Goal: Entertainment & Leisure: Consume media (video, audio)

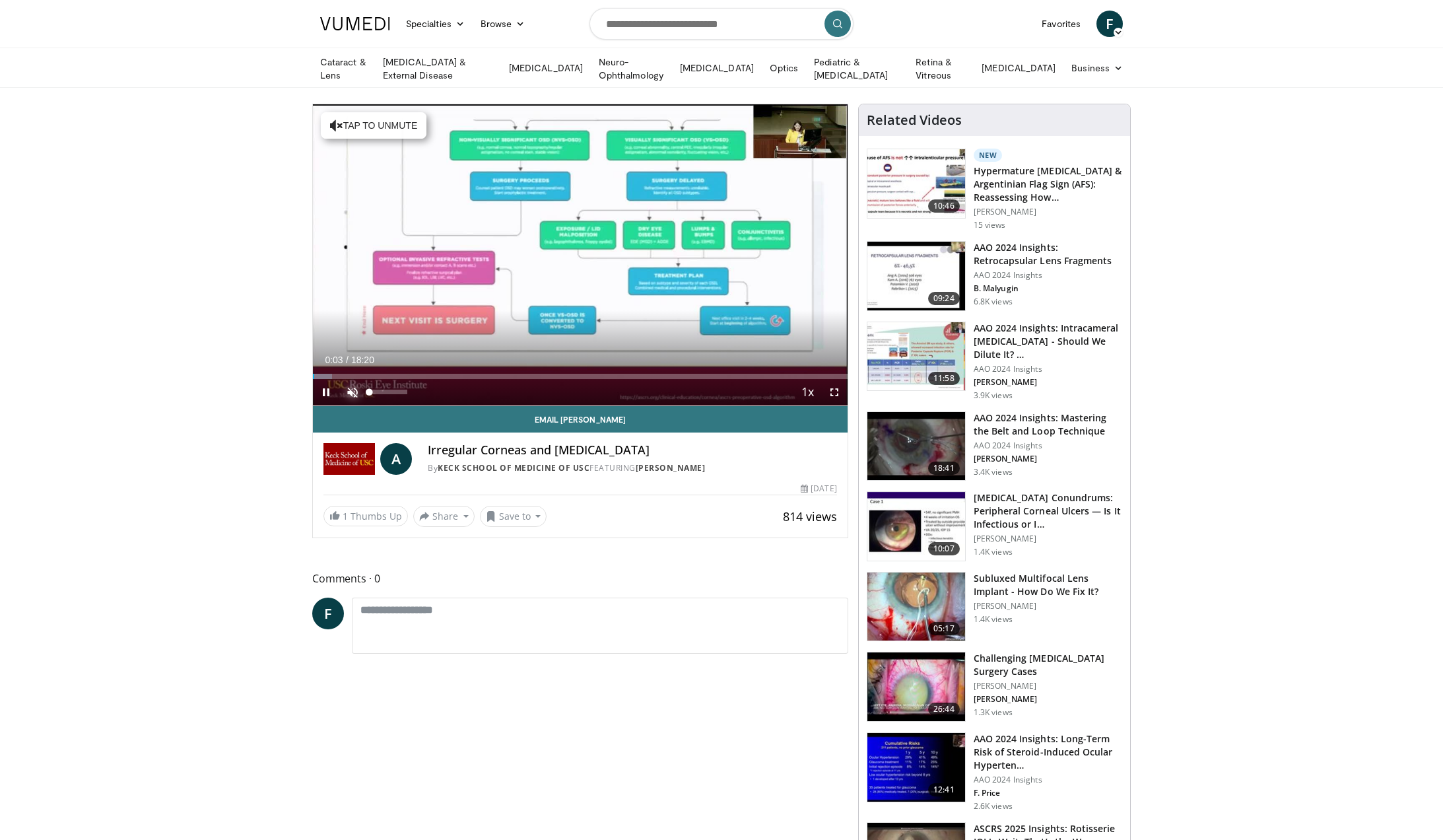
click at [347, 389] on span "Video Player" at bounding box center [352, 392] width 26 height 26
click at [336, 375] on div "Progress Bar" at bounding box center [324, 376] width 24 height 6
drag, startPoint x: 393, startPoint y: 388, endPoint x: 418, endPoint y: 389, distance: 25.0
click at [418, 389] on div "Mute 100%" at bounding box center [386, 392] width 93 height 26
click at [368, 374] on div "Progress Bar" at bounding box center [347, 376] width 47 height 6
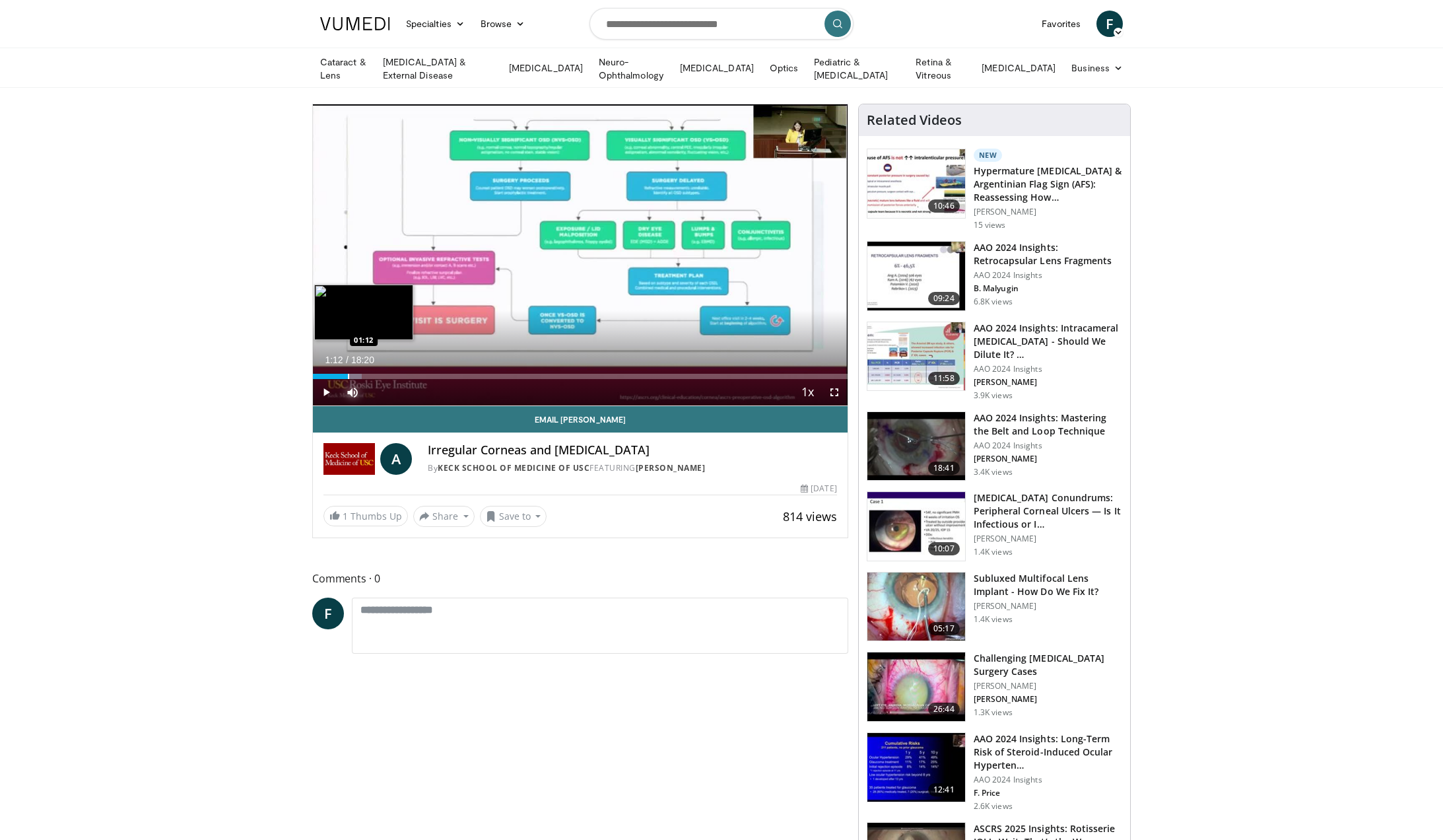
click at [348, 374] on div "Progress Bar" at bounding box center [349, 376] width 2 height 6
click at [359, 376] on div "Progress Bar" at bounding box center [360, 376] width 2 height 6
click at [365, 374] on div "Progress Bar" at bounding box center [366, 376] width 2 height 6
click at [375, 374] on div "Progress Bar" at bounding box center [376, 376] width 2 height 6
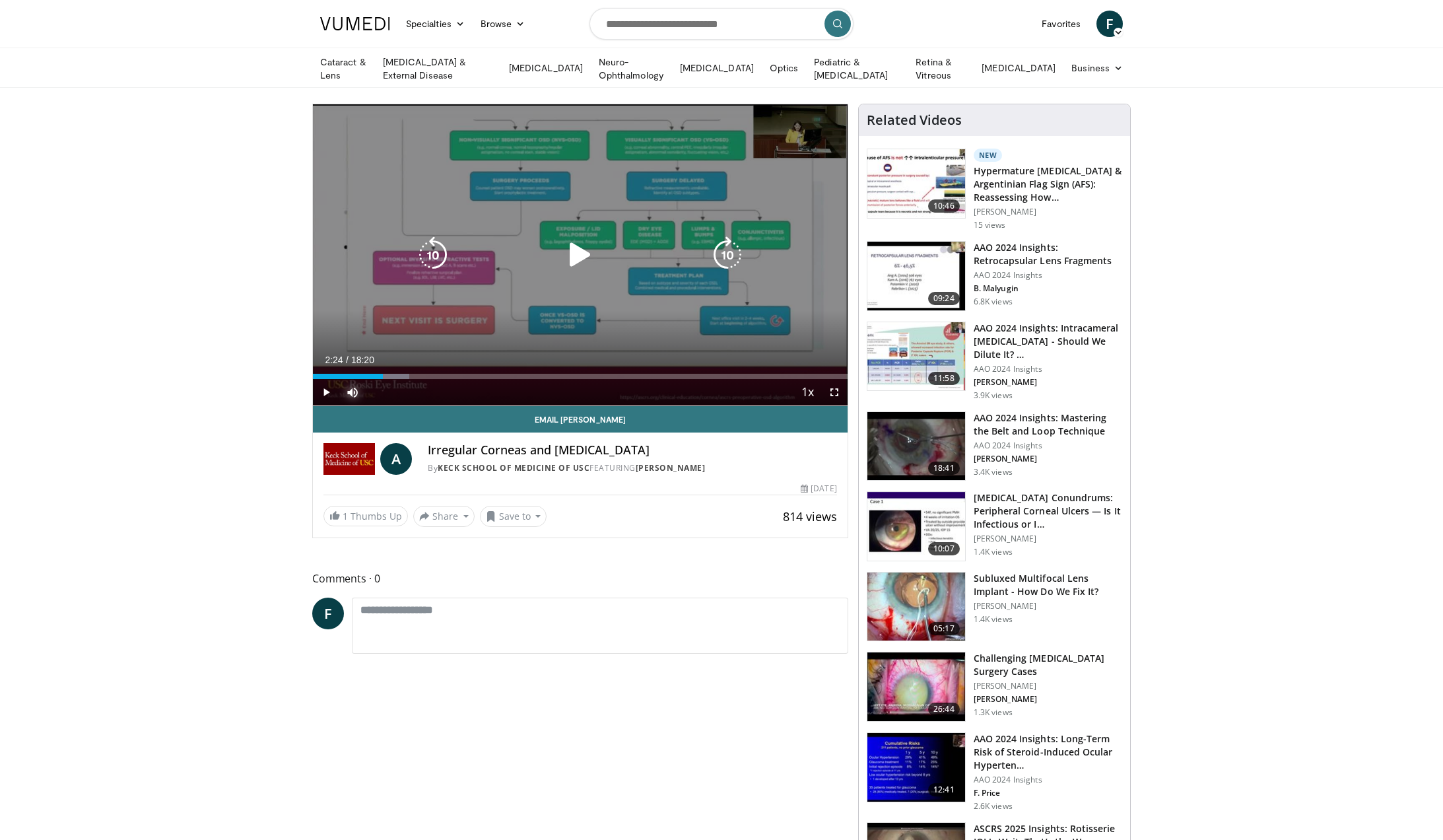
click at [383, 376] on div "Progress Bar" at bounding box center [386, 376] width 47 height 6
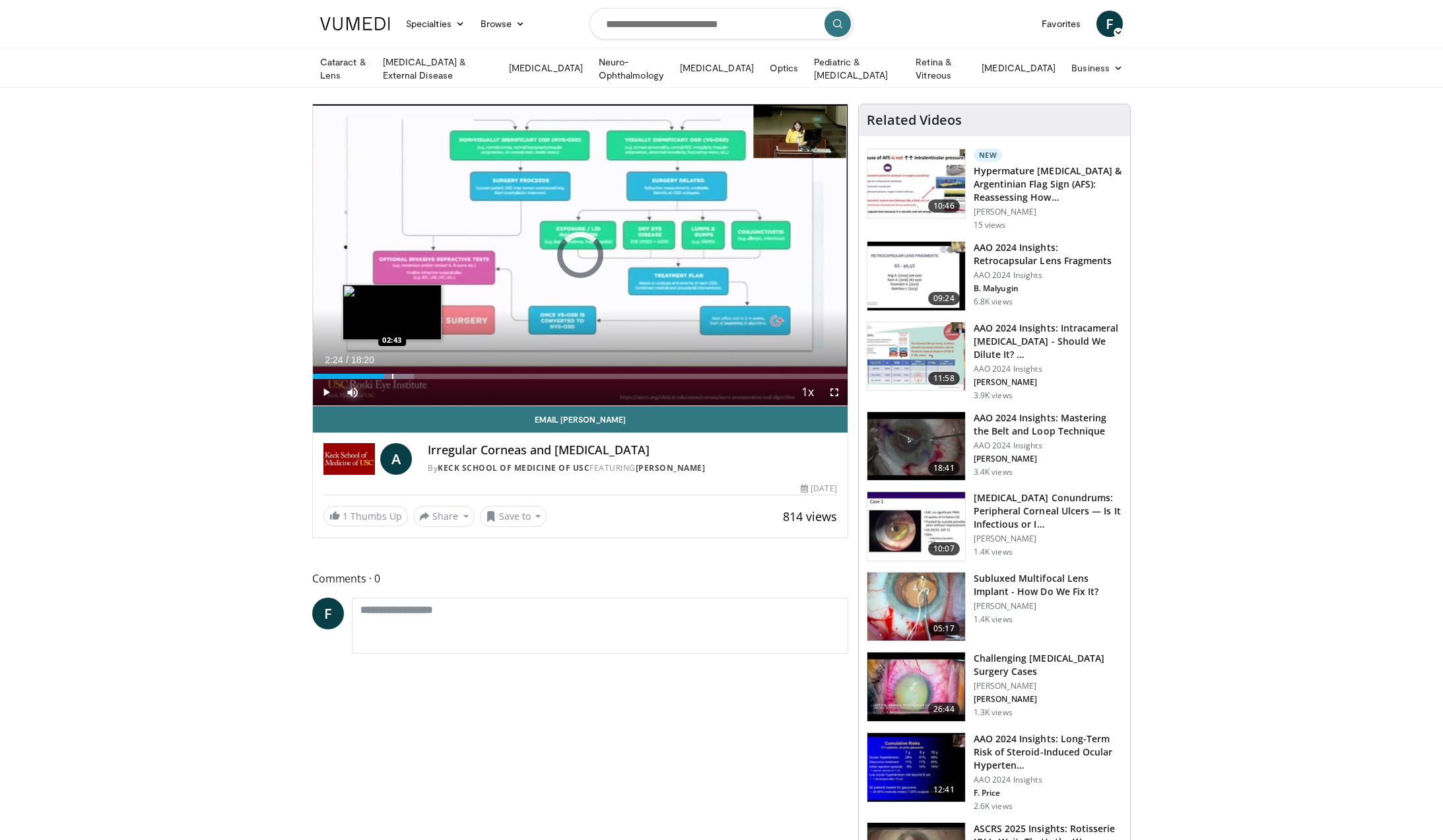
click at [392, 376] on div "Progress Bar" at bounding box center [393, 376] width 2 height 6
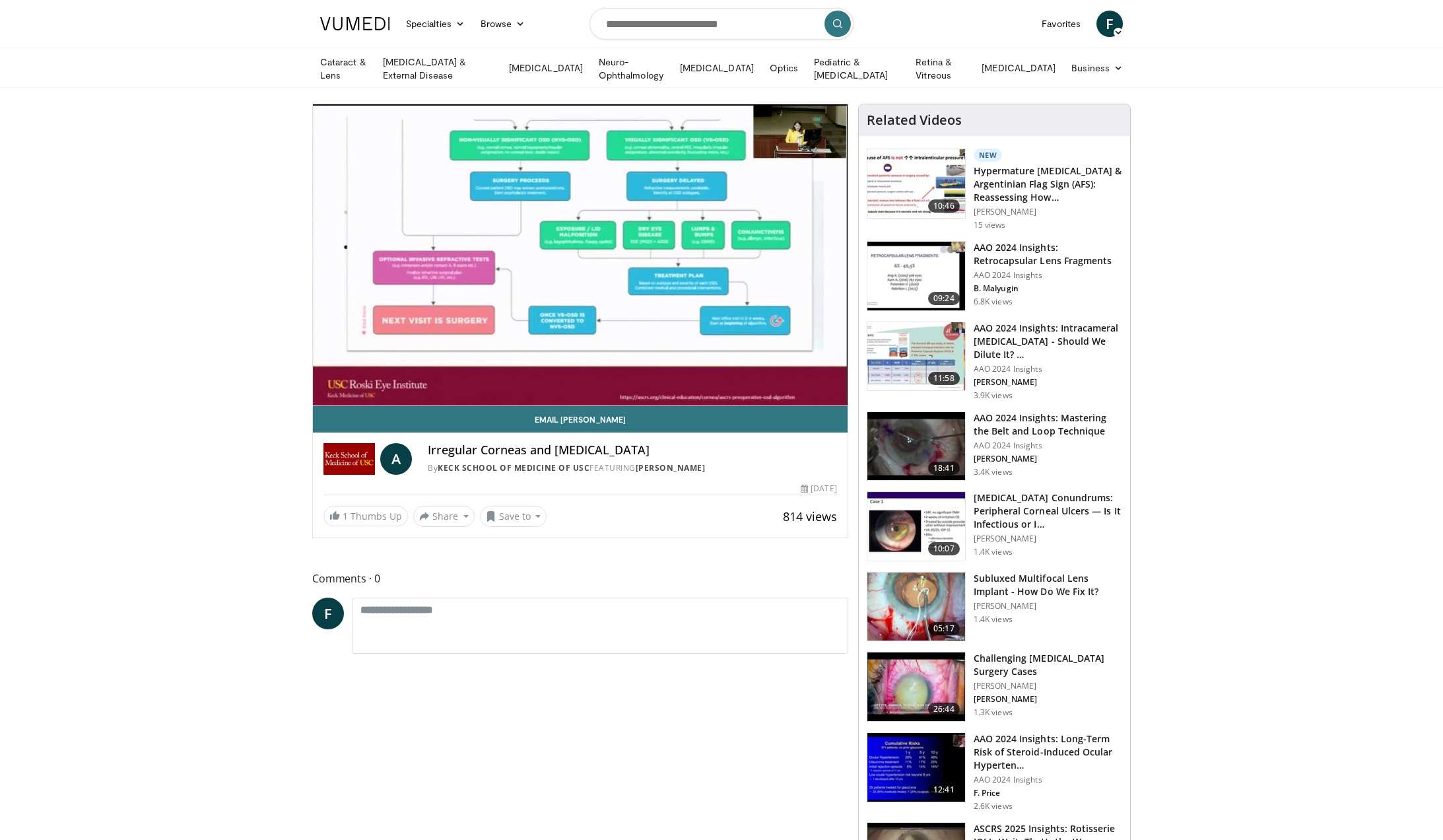
click at [399, 376] on div "10 seconds Tap to unmute" at bounding box center [580, 255] width 535 height 301
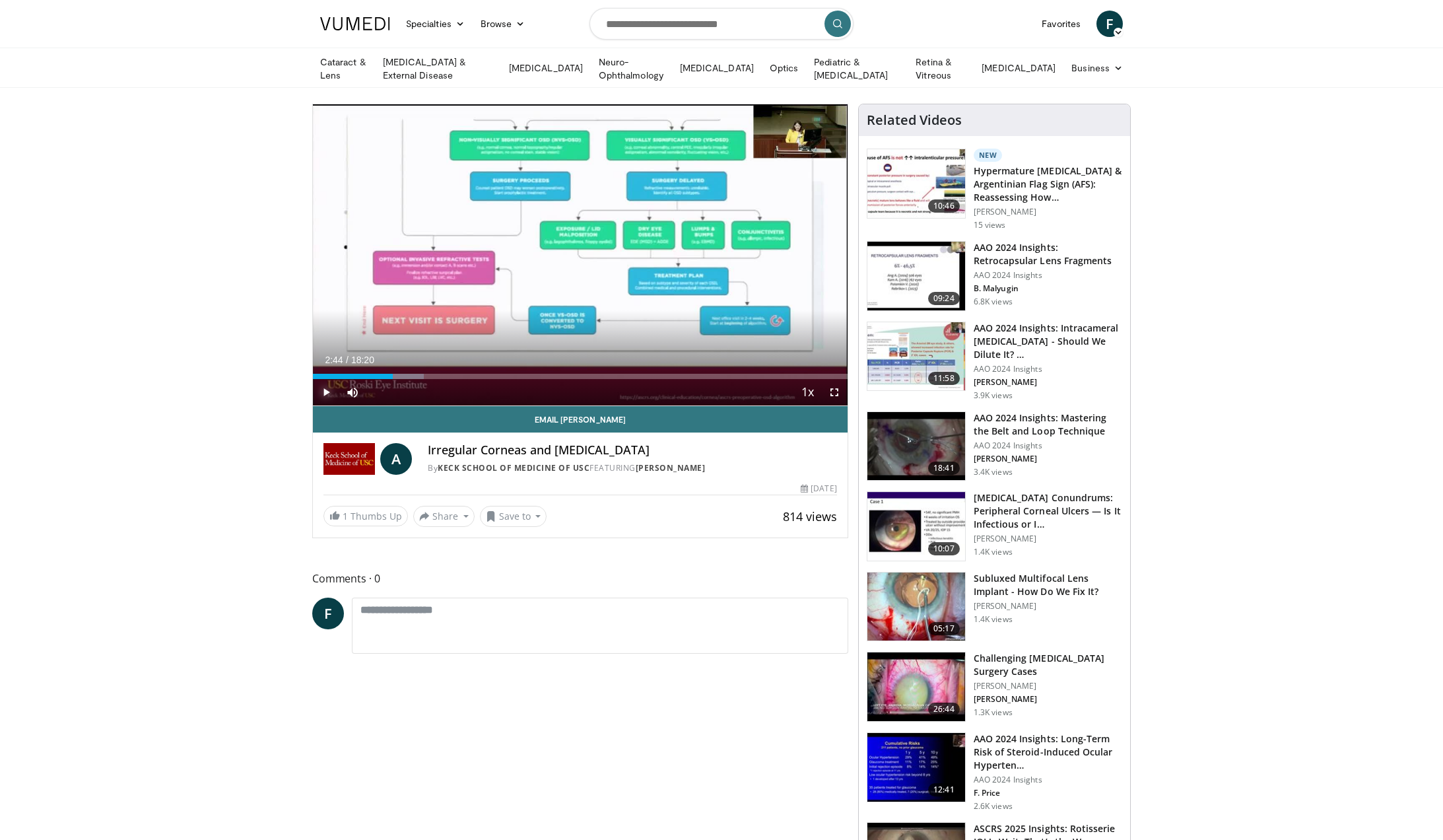
click at [328, 389] on span "Video Player" at bounding box center [325, 392] width 26 height 26
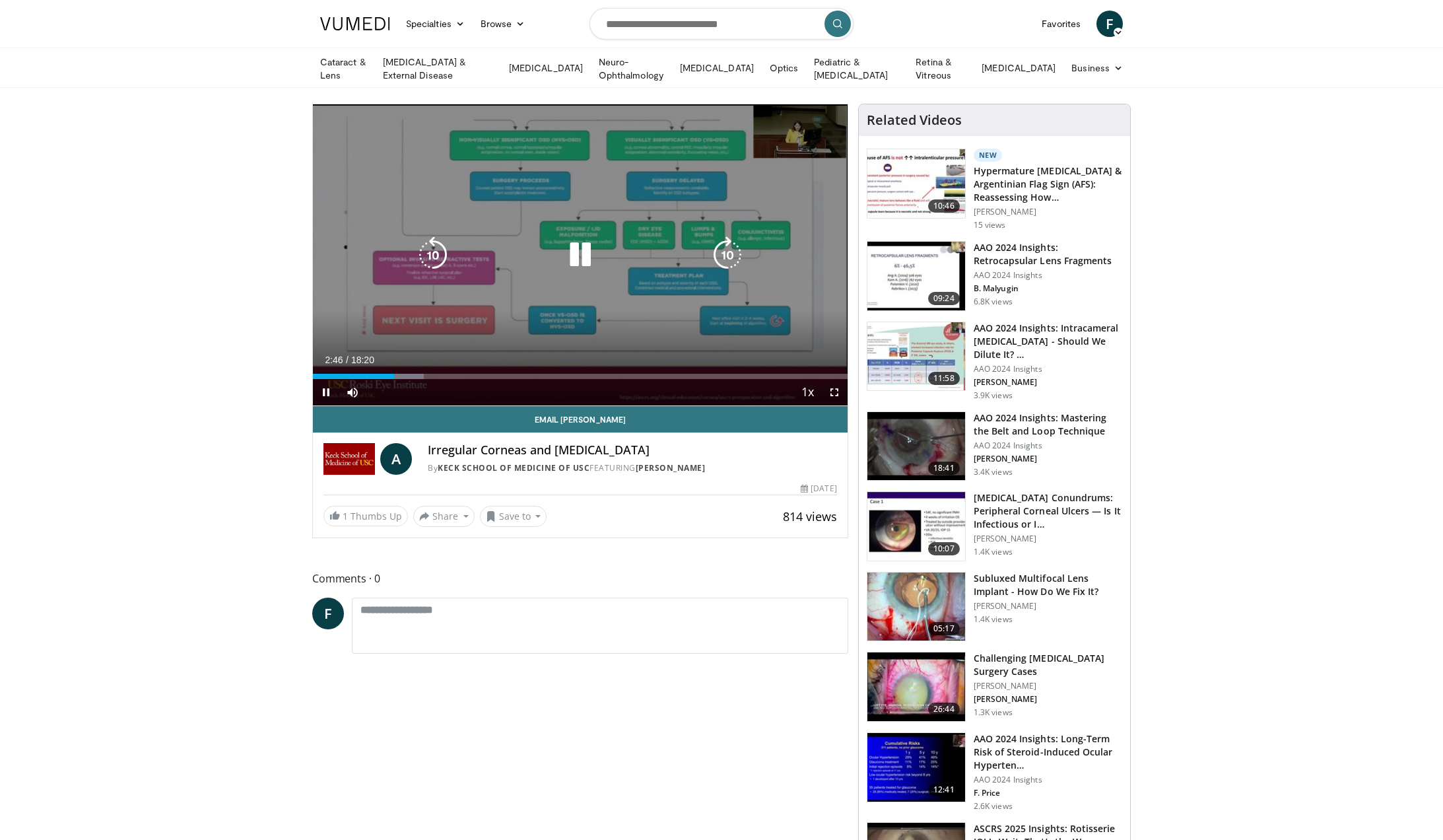
click at [729, 254] on icon "Video Player" at bounding box center [727, 255] width 37 height 37
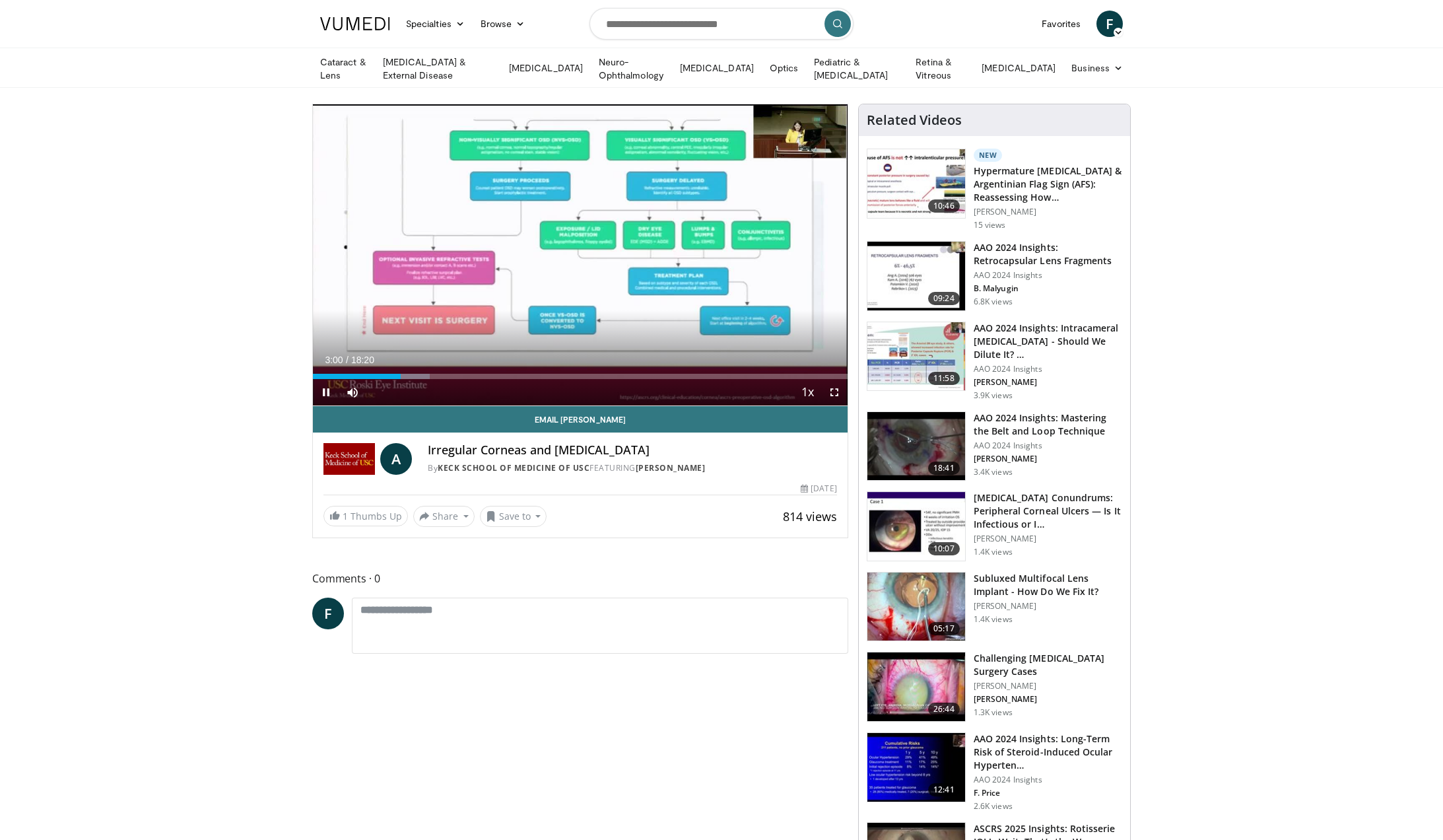
click at [729, 254] on div "10 seconds Tap to unmute" at bounding box center [580, 255] width 535 height 301
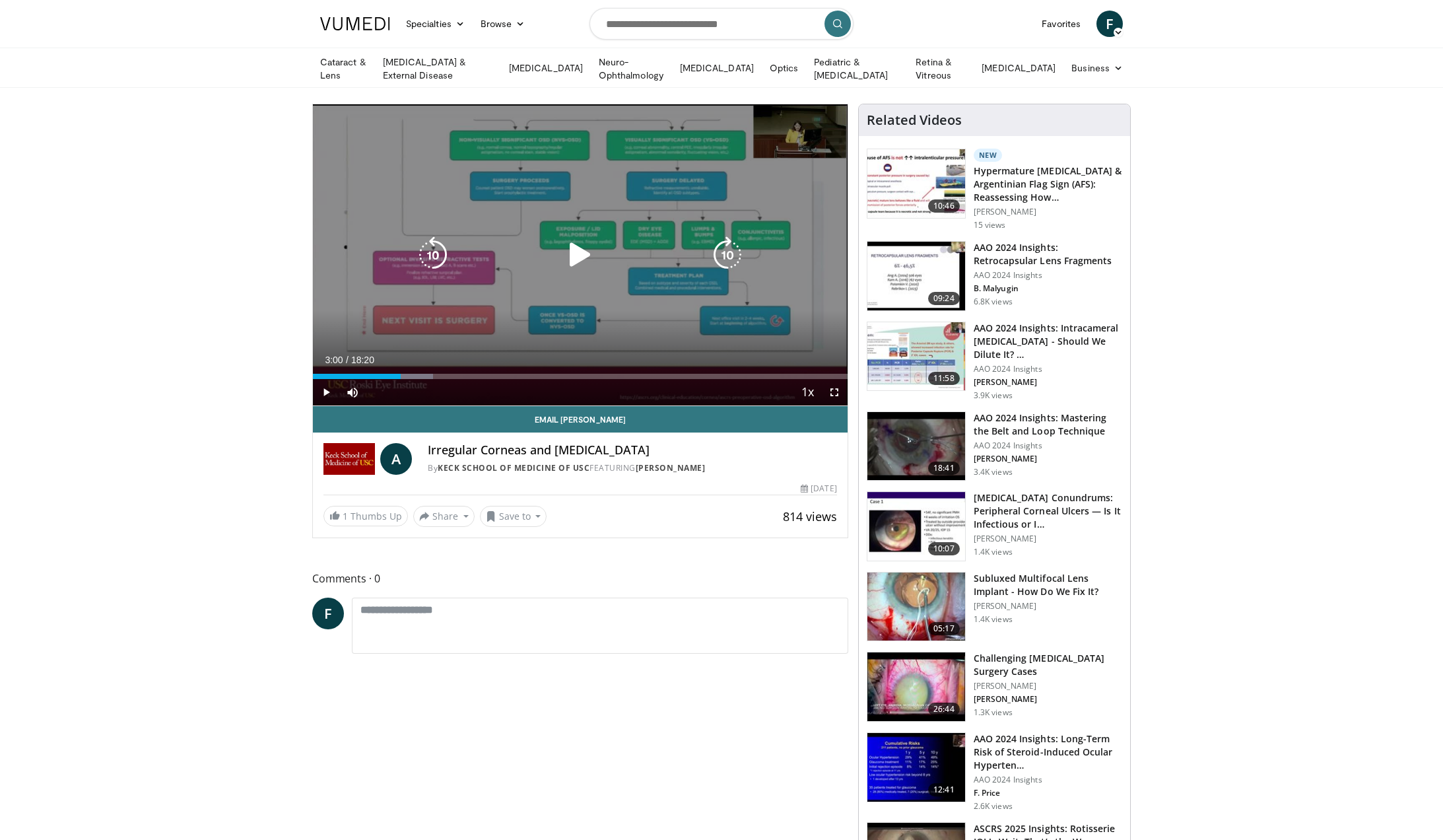
click at [728, 255] on icon "Video Player" at bounding box center [727, 255] width 37 height 37
click at [578, 253] on icon "Video Player" at bounding box center [580, 255] width 37 height 37
click at [734, 254] on icon "Video Player" at bounding box center [727, 255] width 37 height 37
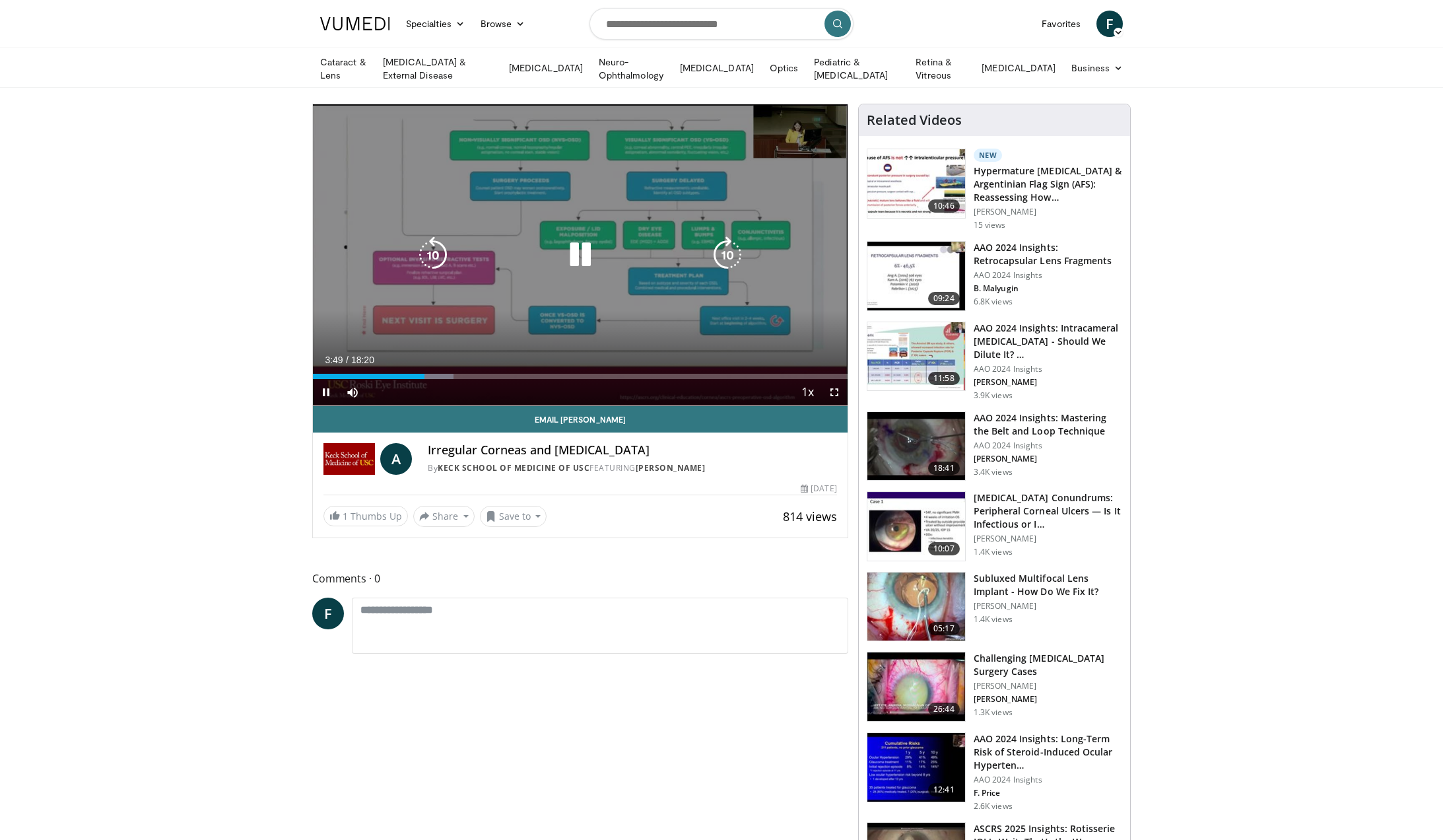
click at [734, 255] on icon "Video Player" at bounding box center [727, 255] width 37 height 37
click at [425, 252] on icon "Video Player" at bounding box center [433, 255] width 37 height 37
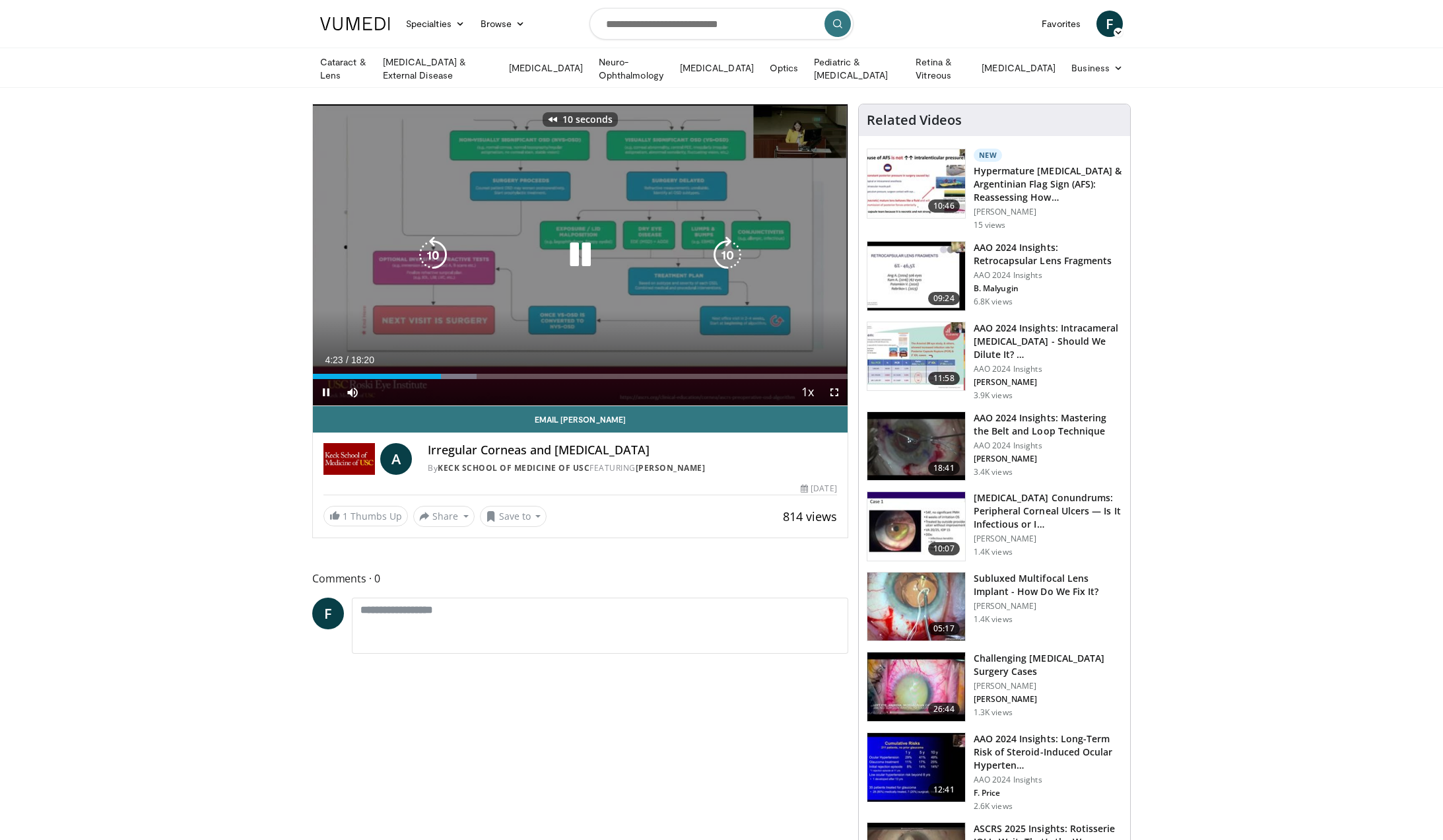
click at [425, 252] on icon "Video Player" at bounding box center [433, 255] width 37 height 37
click at [736, 254] on icon "Video Player" at bounding box center [727, 255] width 37 height 37
click at [734, 261] on icon "Video Player" at bounding box center [727, 255] width 37 height 37
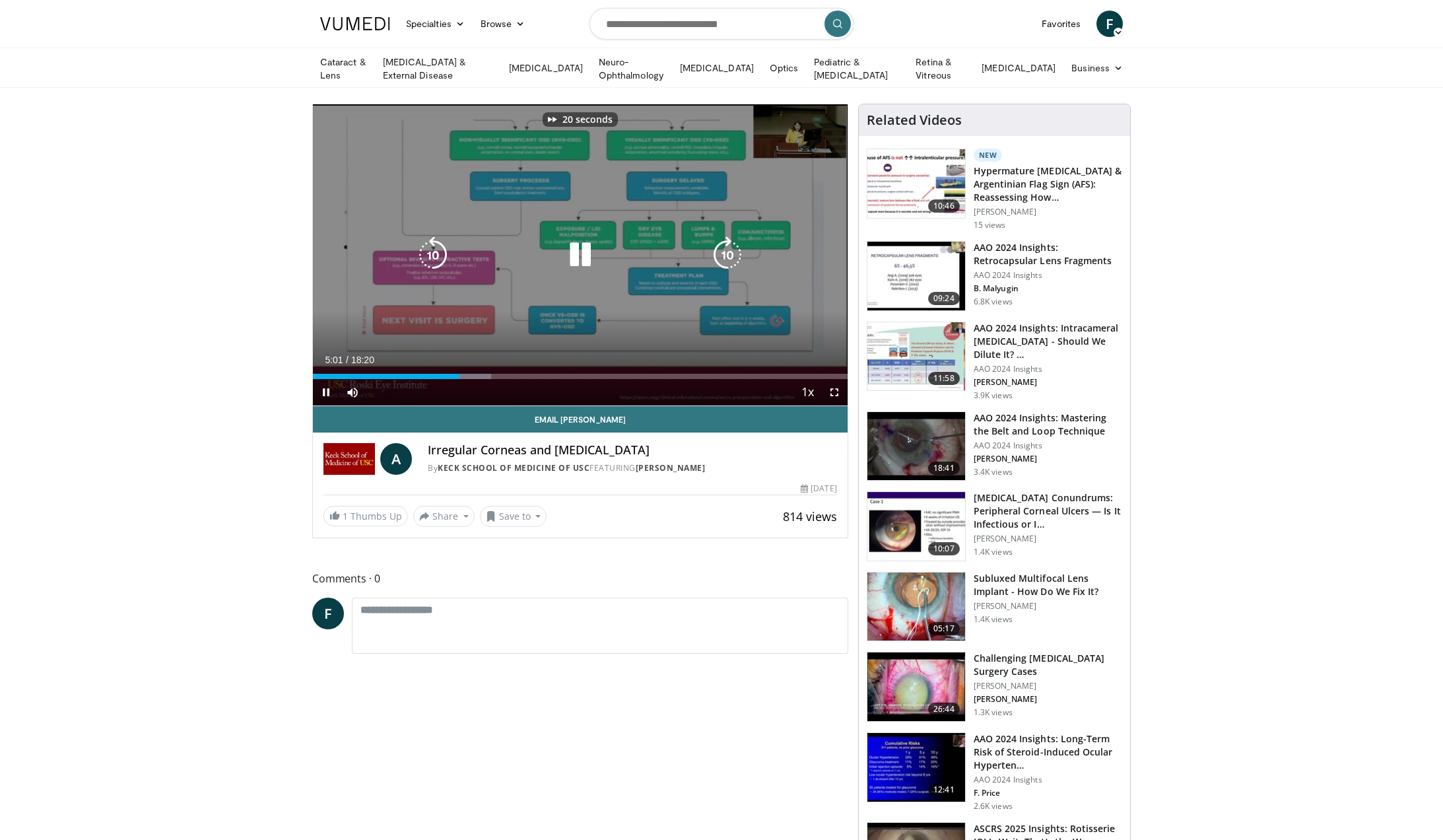
click at [734, 261] on icon "Video Player" at bounding box center [727, 255] width 37 height 37
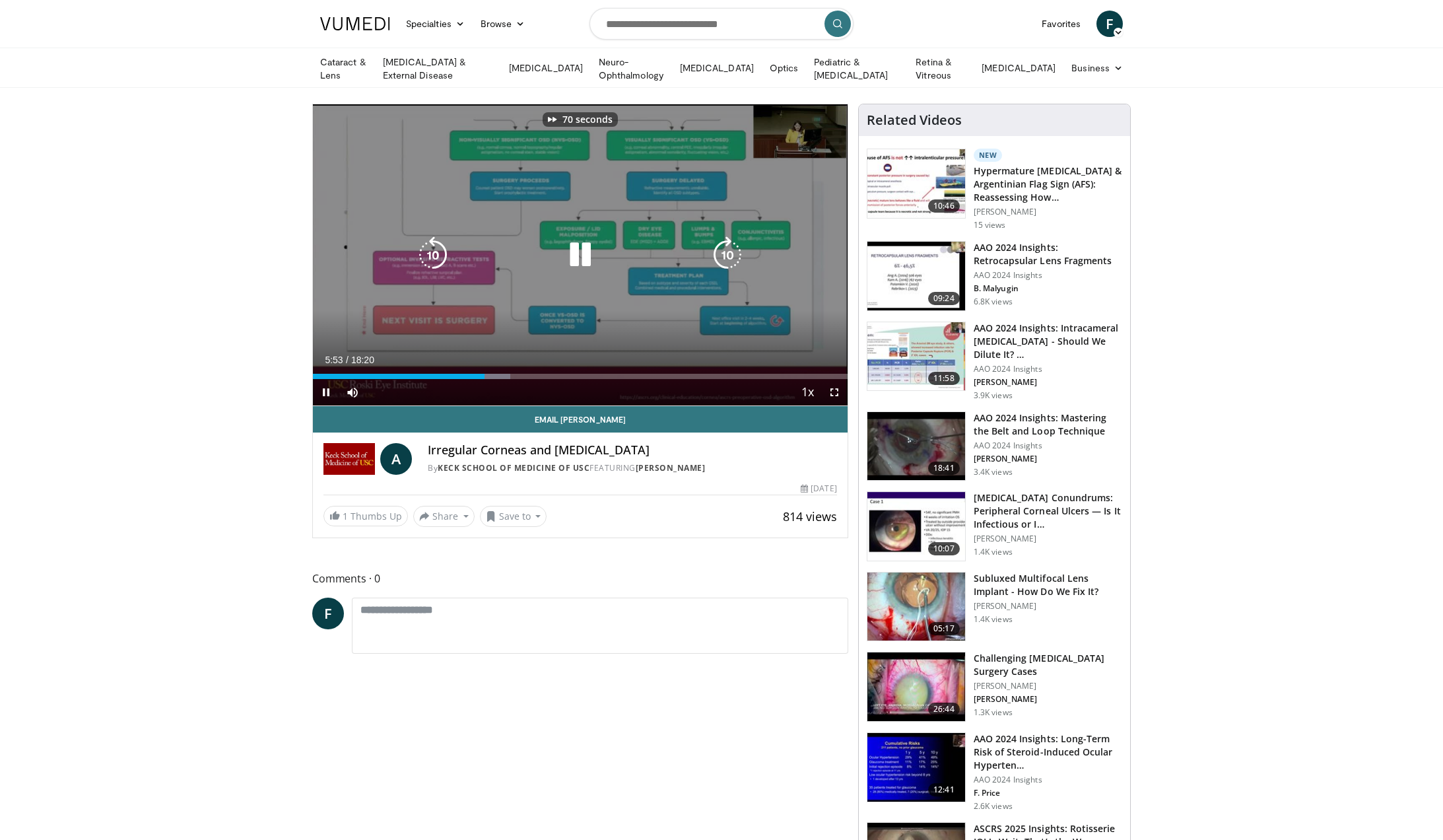
click at [734, 261] on icon "Video Player" at bounding box center [727, 255] width 37 height 37
click at [447, 253] on icon "Video Player" at bounding box center [433, 255] width 37 height 37
click at [434, 254] on icon "Video Player" at bounding box center [433, 255] width 37 height 37
click at [731, 251] on icon "Video Player" at bounding box center [727, 255] width 37 height 37
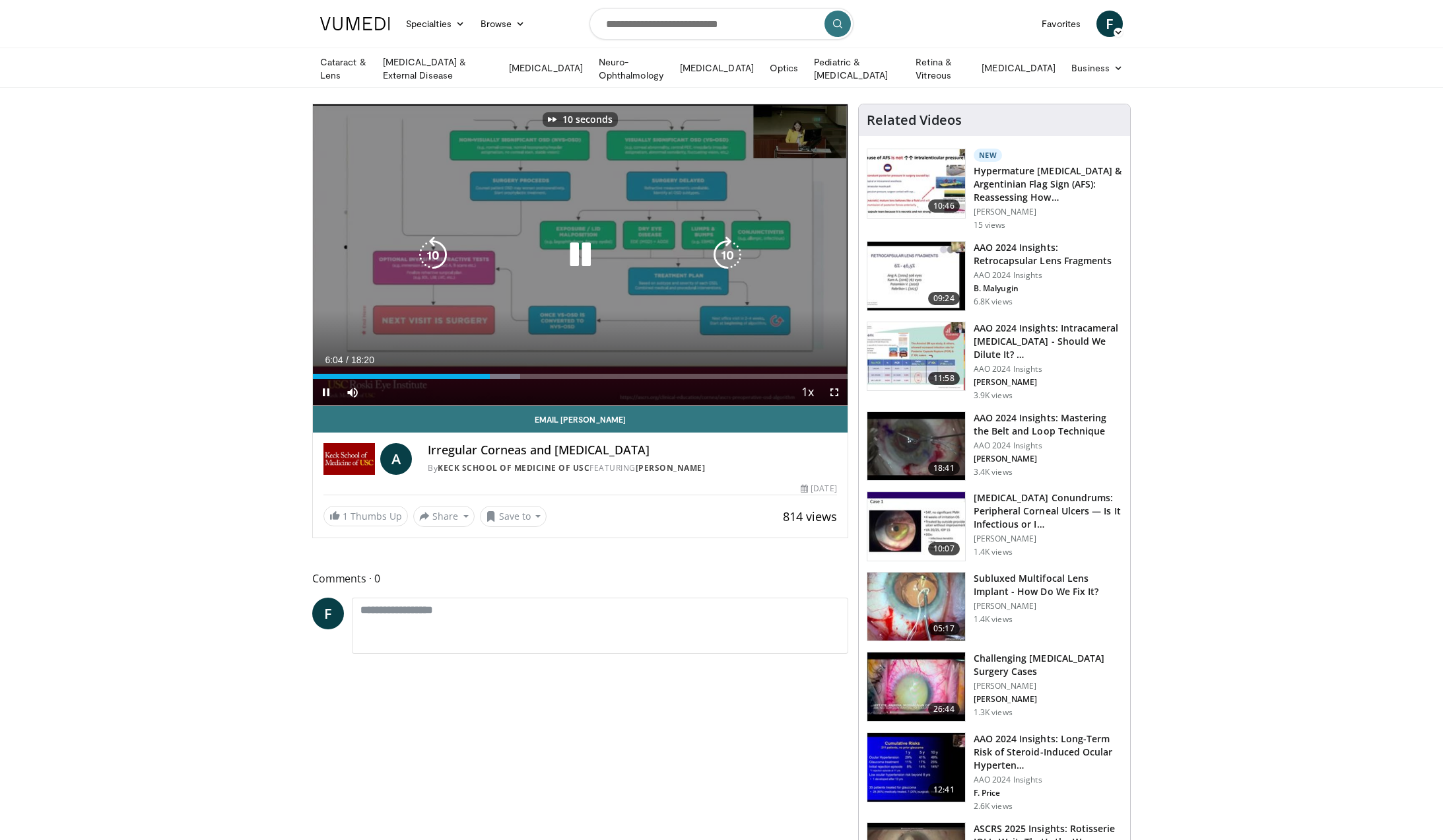
click at [731, 251] on icon "Video Player" at bounding box center [727, 255] width 37 height 37
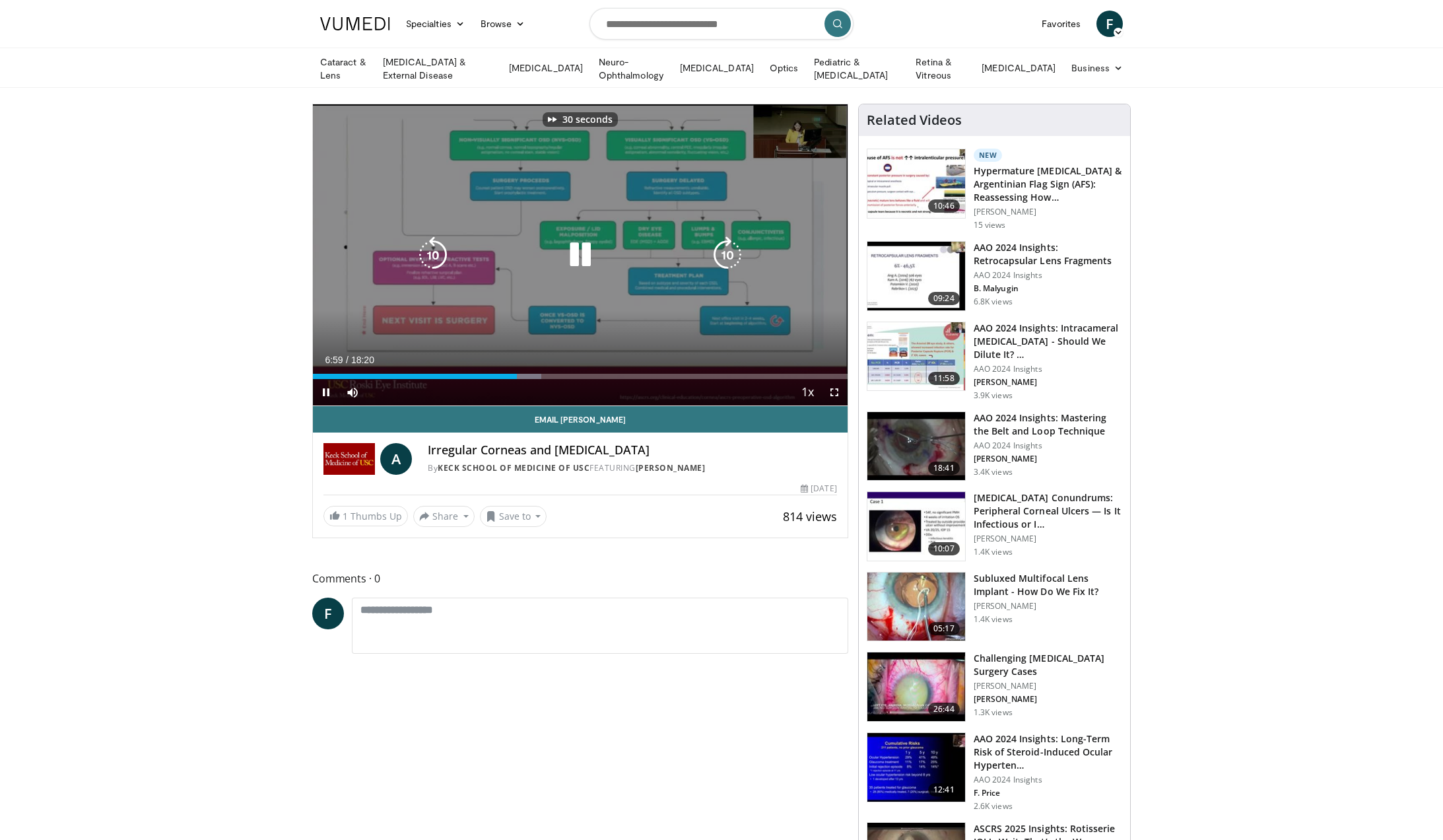
click at [731, 251] on icon "Video Player" at bounding box center [727, 255] width 37 height 37
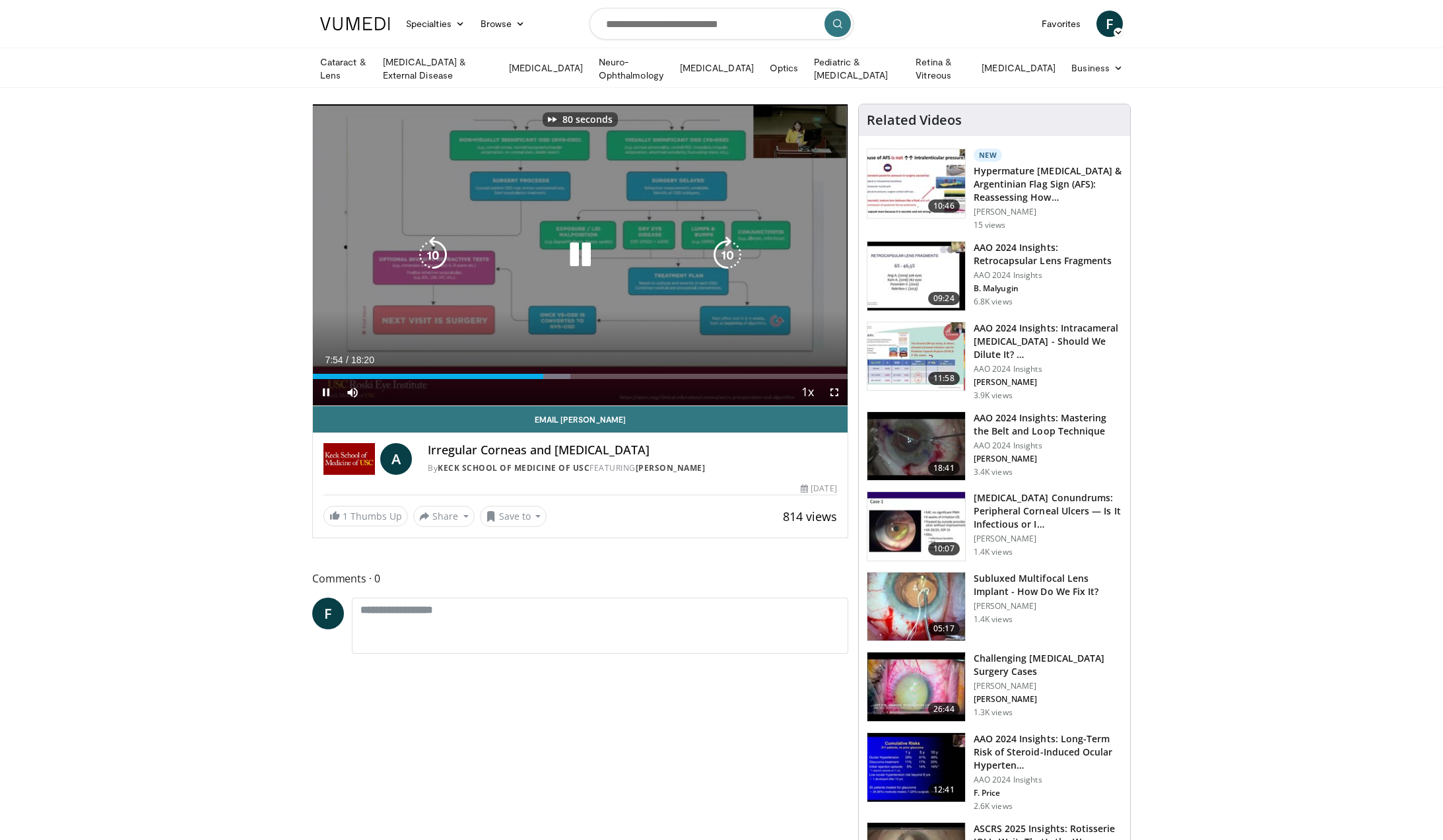
click at [731, 251] on icon "Video Player" at bounding box center [727, 255] width 37 height 37
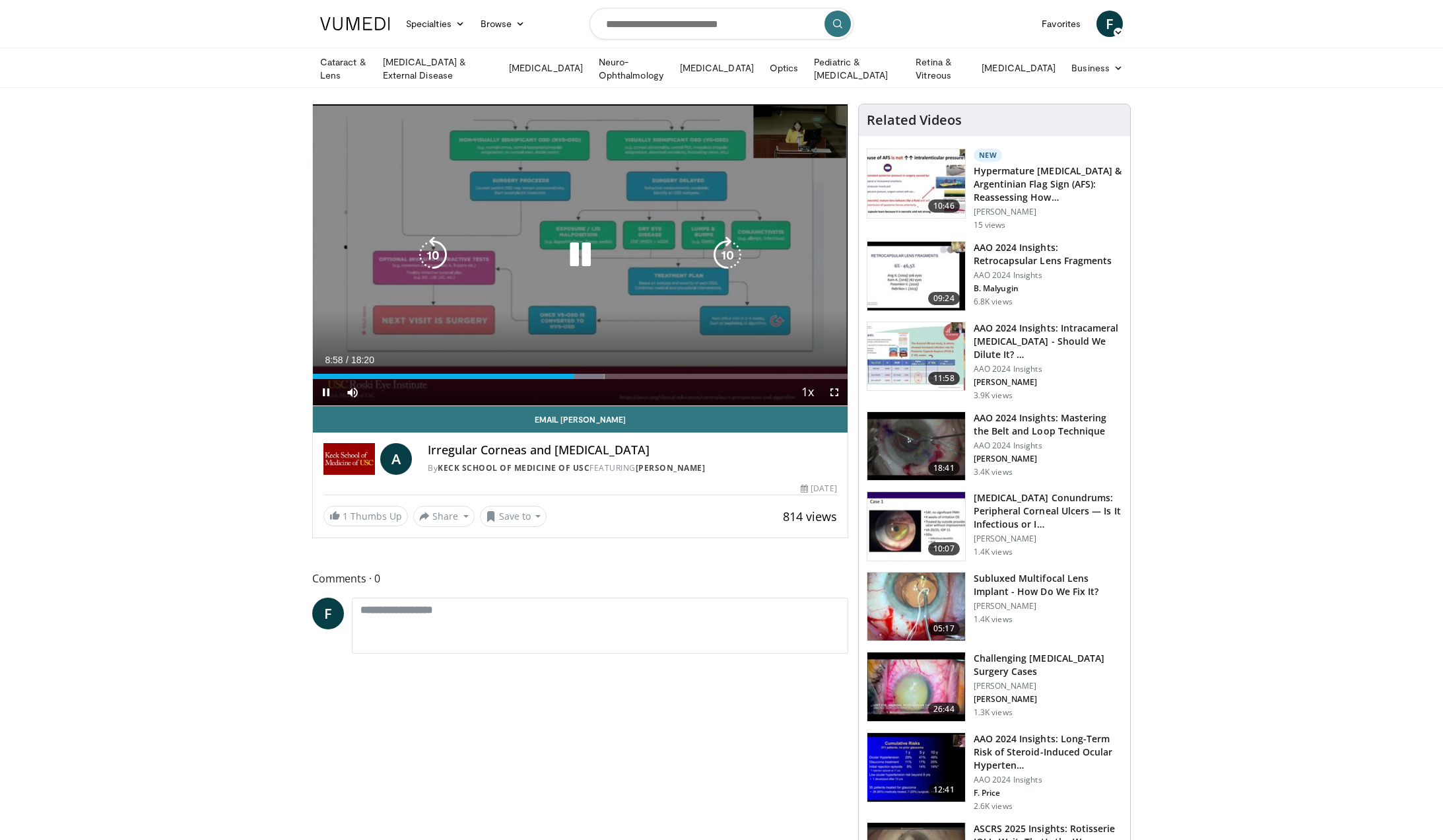
click at [730, 245] on icon "Video Player" at bounding box center [727, 255] width 37 height 37
click at [733, 249] on icon "Video Player" at bounding box center [727, 255] width 37 height 37
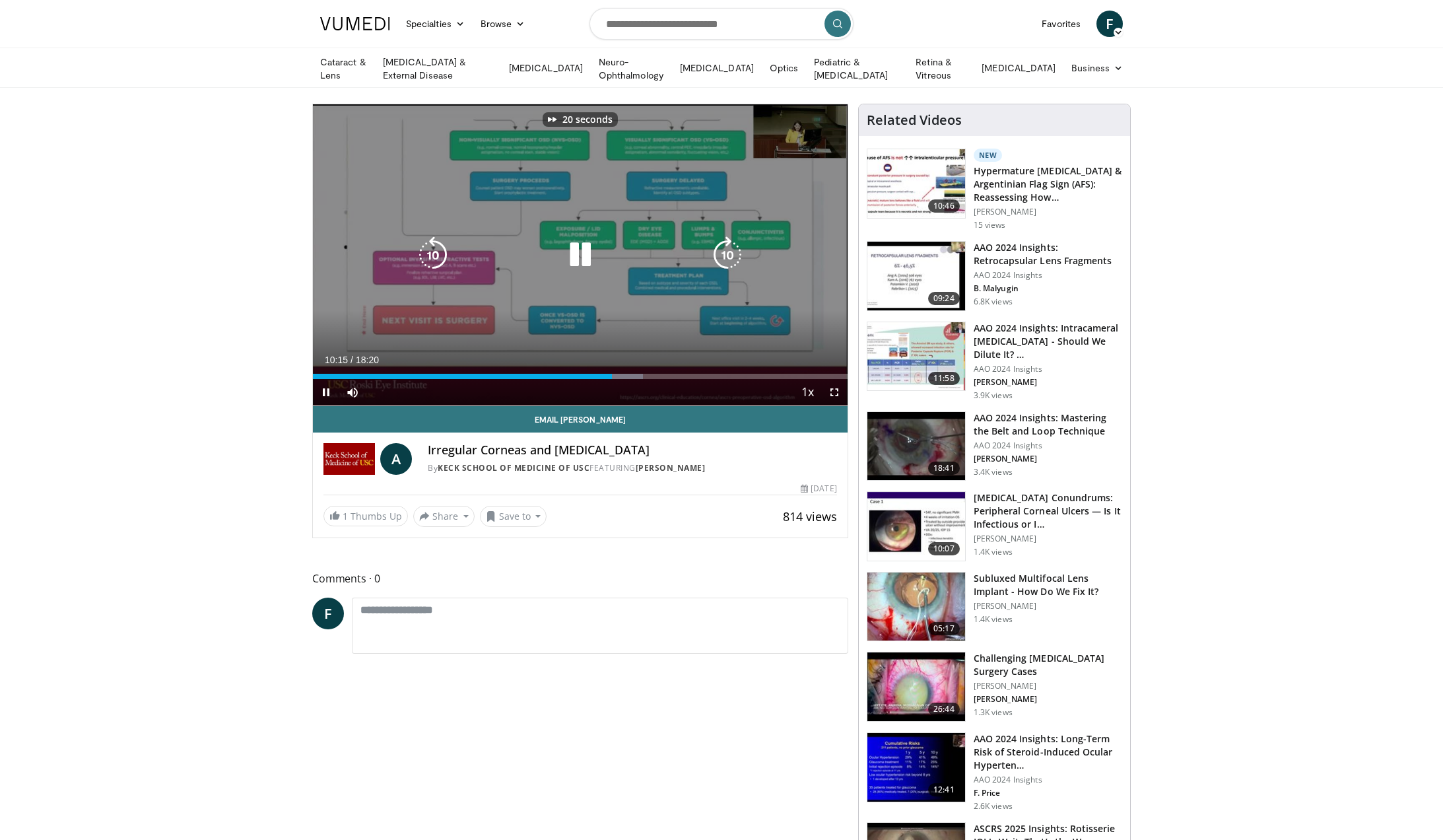
click at [733, 249] on icon "Video Player" at bounding box center [727, 255] width 37 height 37
click at [730, 251] on icon "Video Player" at bounding box center [727, 255] width 37 height 37
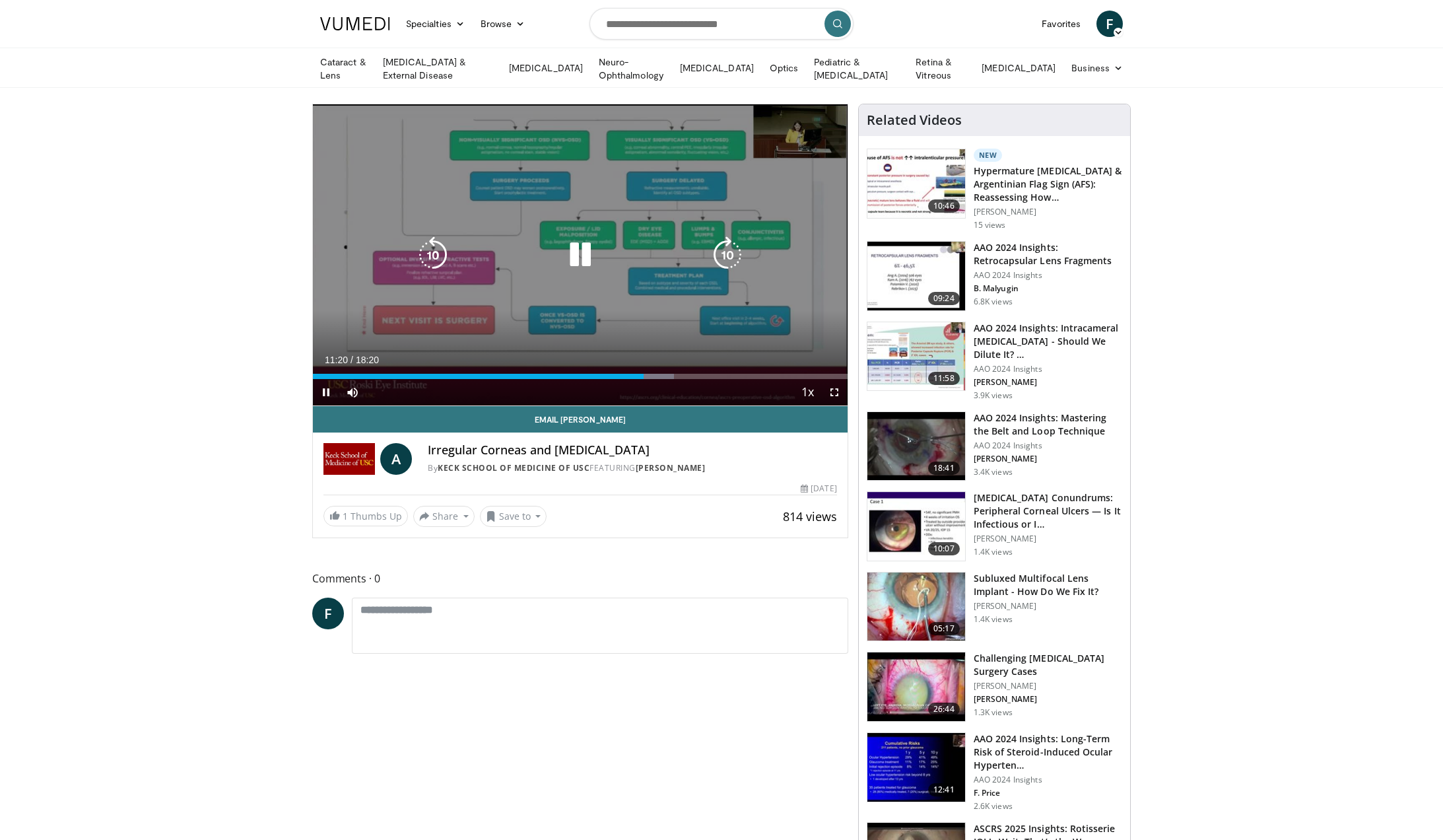
click at [438, 258] on icon "Video Player" at bounding box center [433, 255] width 37 height 37
click at [713, 250] on icon "Video Player" at bounding box center [727, 255] width 37 height 37
click at [726, 254] on icon "Video Player" at bounding box center [727, 255] width 37 height 37
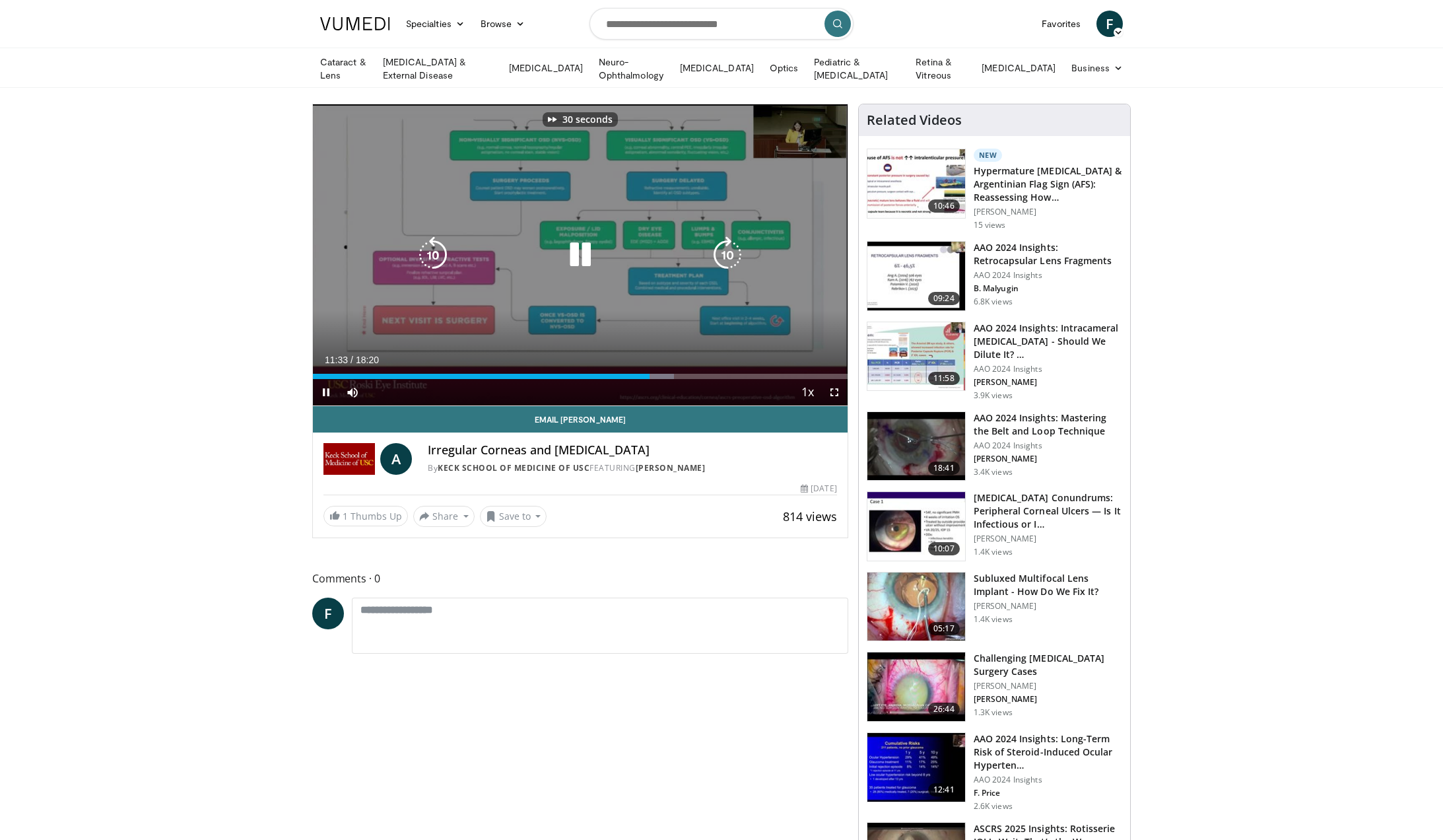
click at [726, 254] on icon "Video Player" at bounding box center [727, 255] width 37 height 37
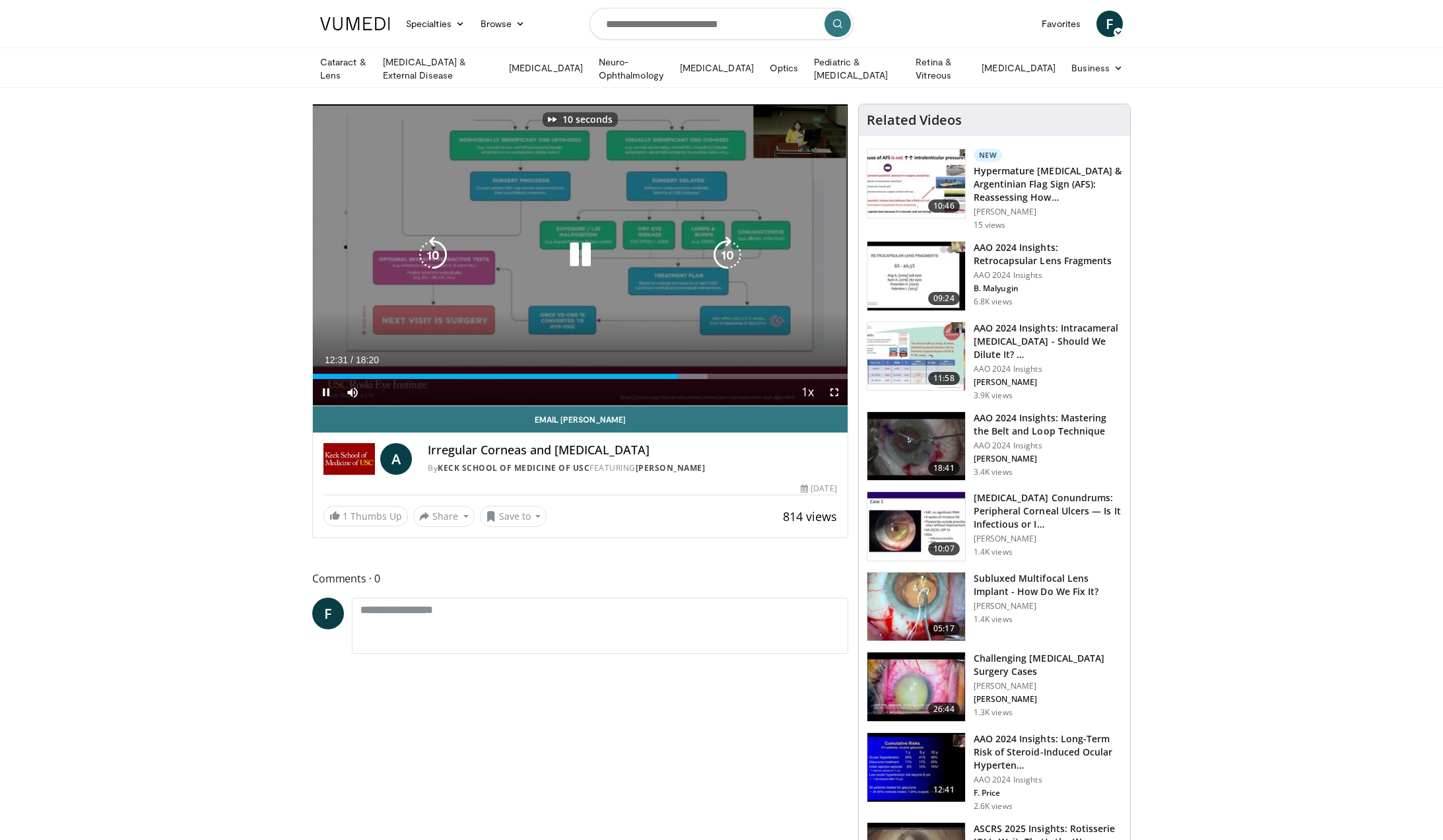
click at [726, 254] on icon "Video Player" at bounding box center [727, 255] width 37 height 37
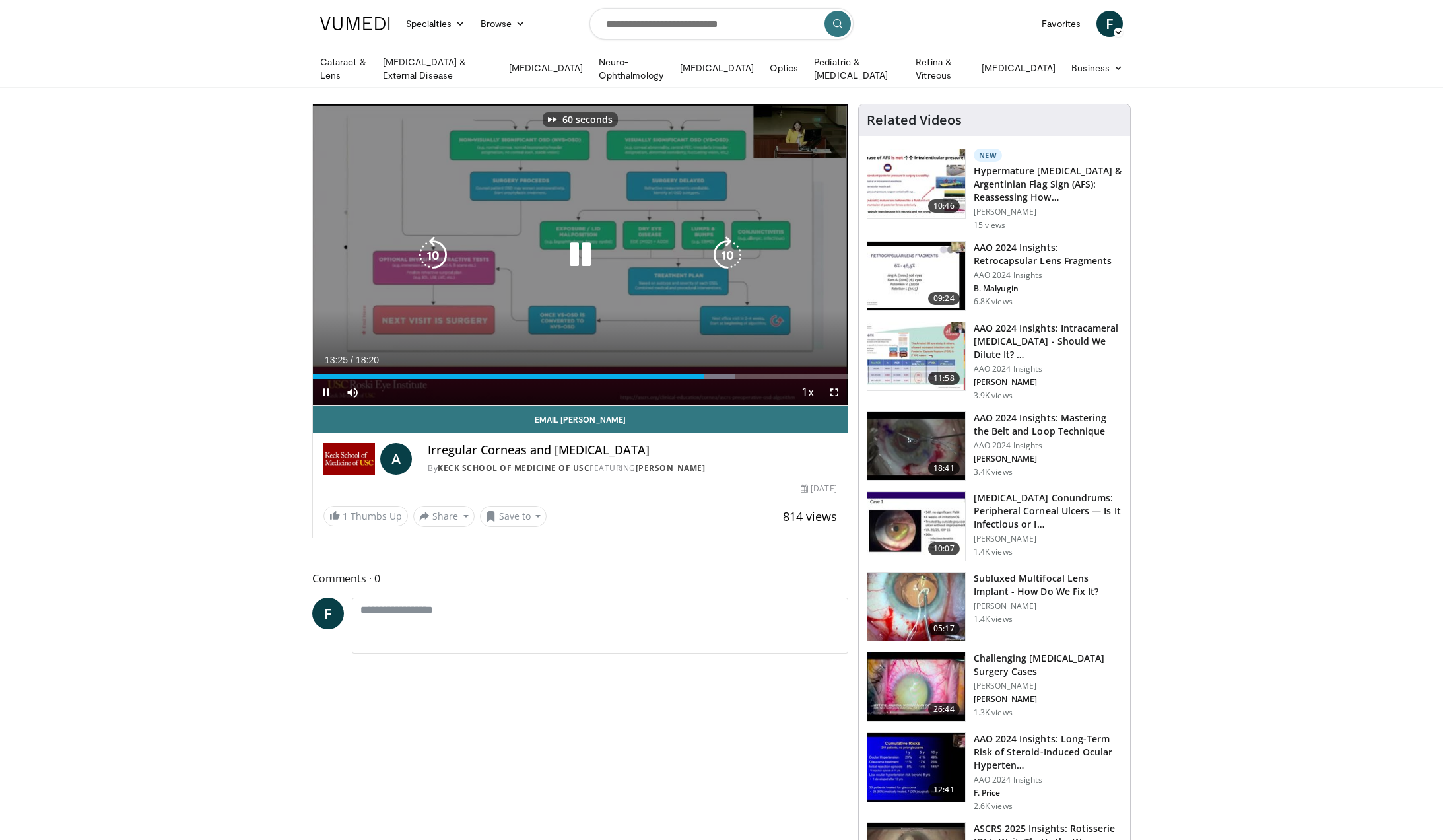
click at [726, 254] on icon "Video Player" at bounding box center [727, 255] width 37 height 37
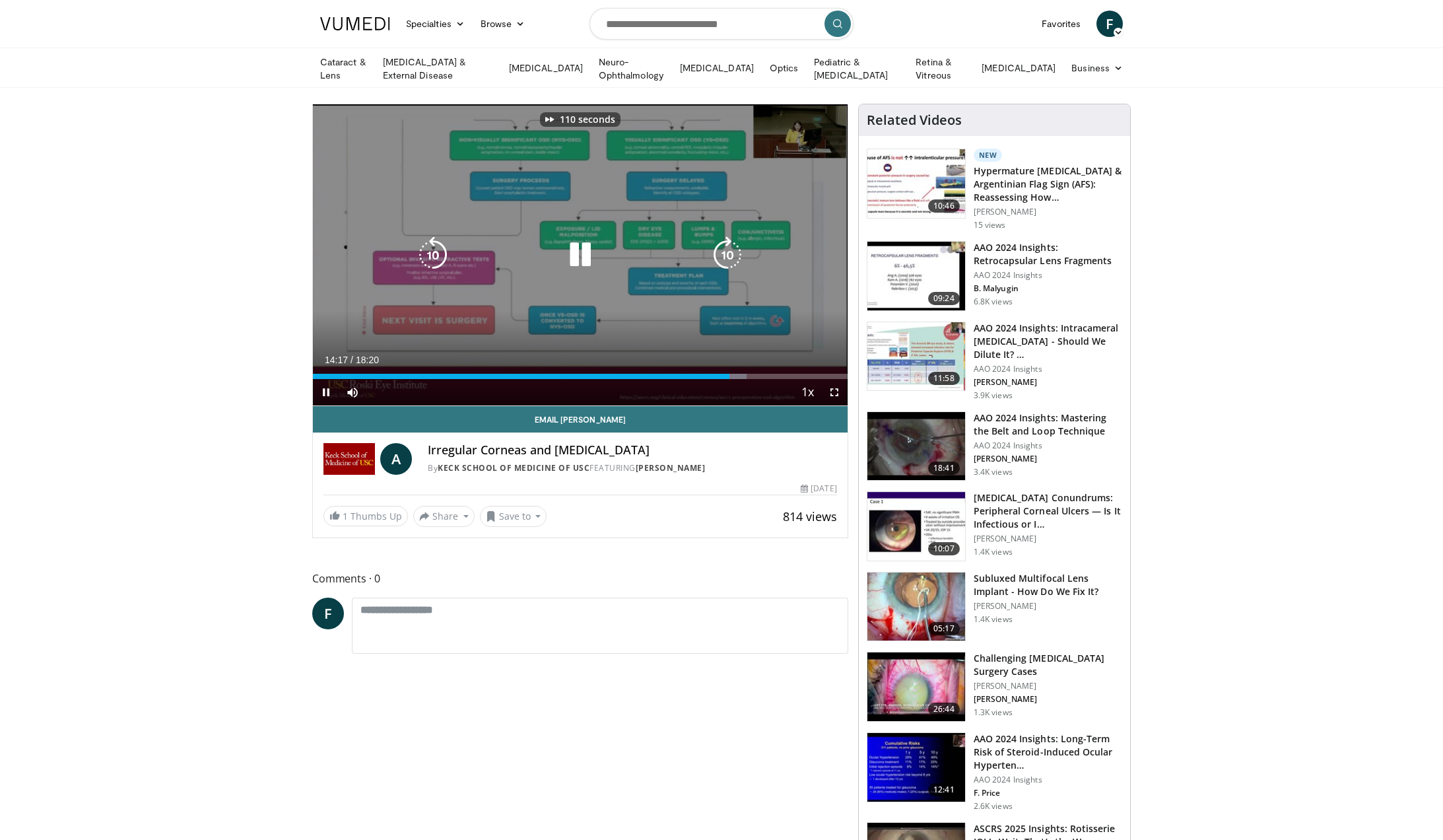
click at [726, 254] on icon "Video Player" at bounding box center [727, 255] width 37 height 37
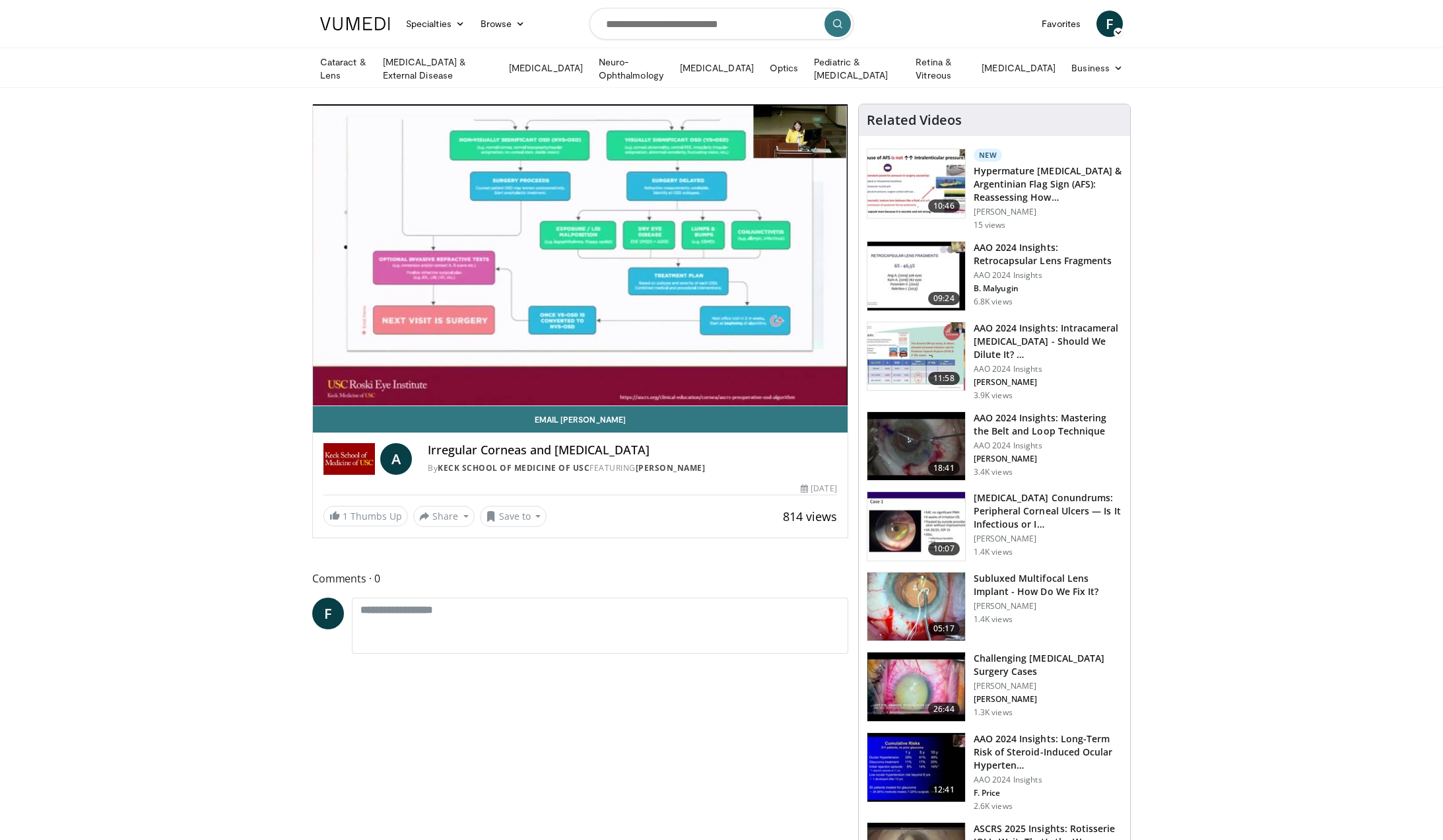
click at [726, 254] on div "140 seconds Tap to unmute" at bounding box center [580, 255] width 535 height 301
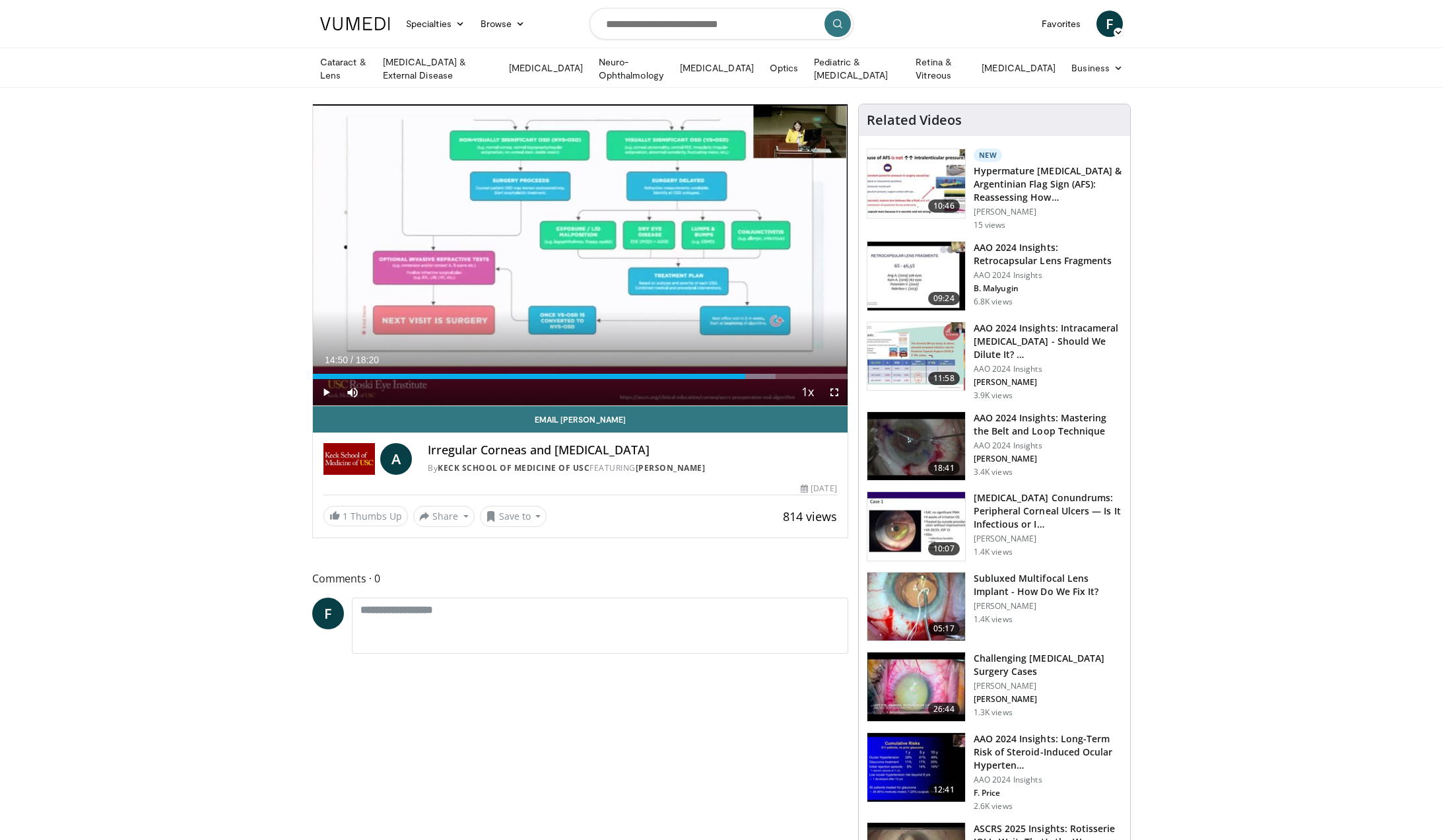
click at [726, 254] on div "140 seconds Tap to unmute" at bounding box center [580, 255] width 535 height 301
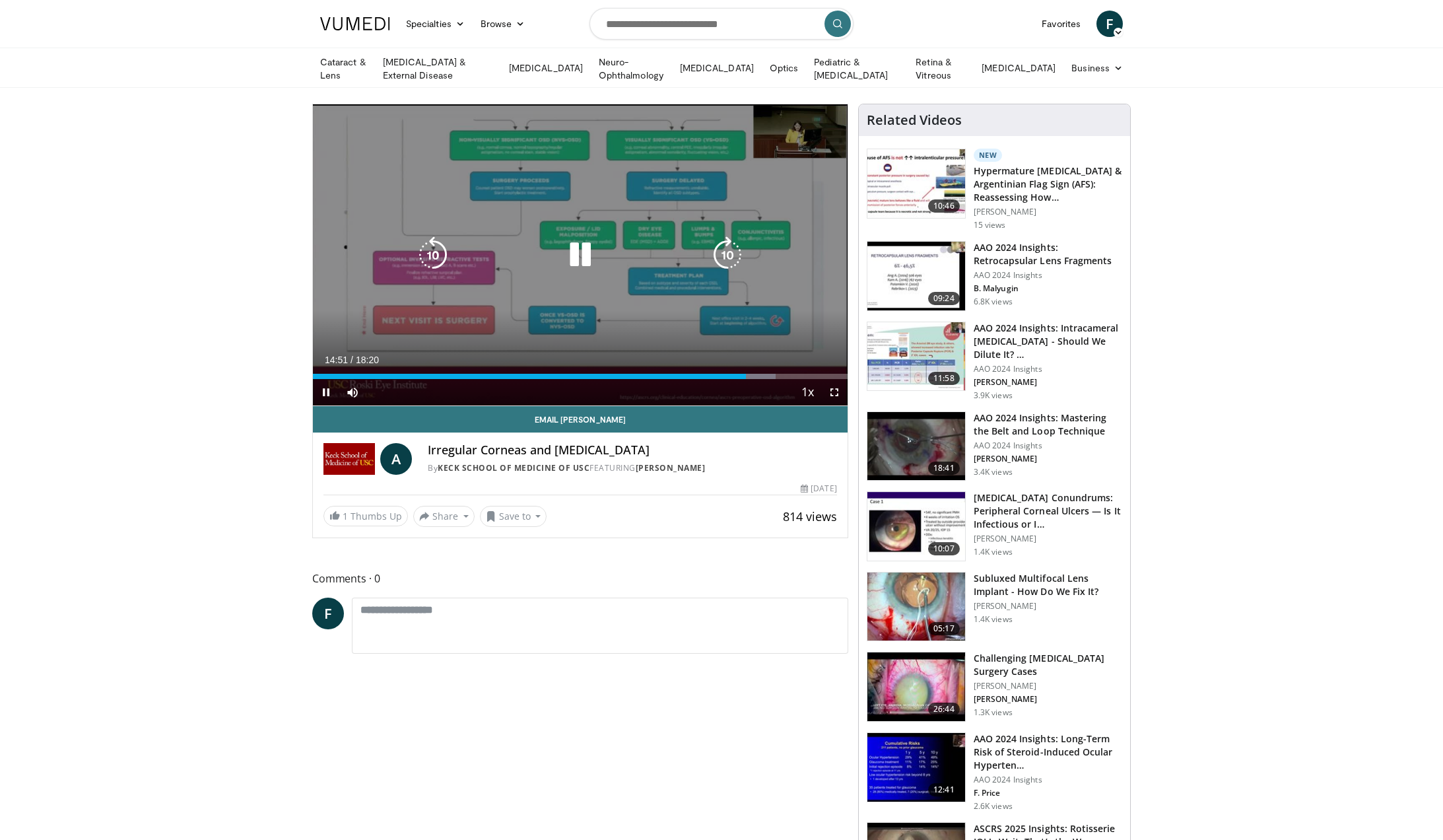
click at [720, 256] on icon "Video Player" at bounding box center [727, 255] width 37 height 37
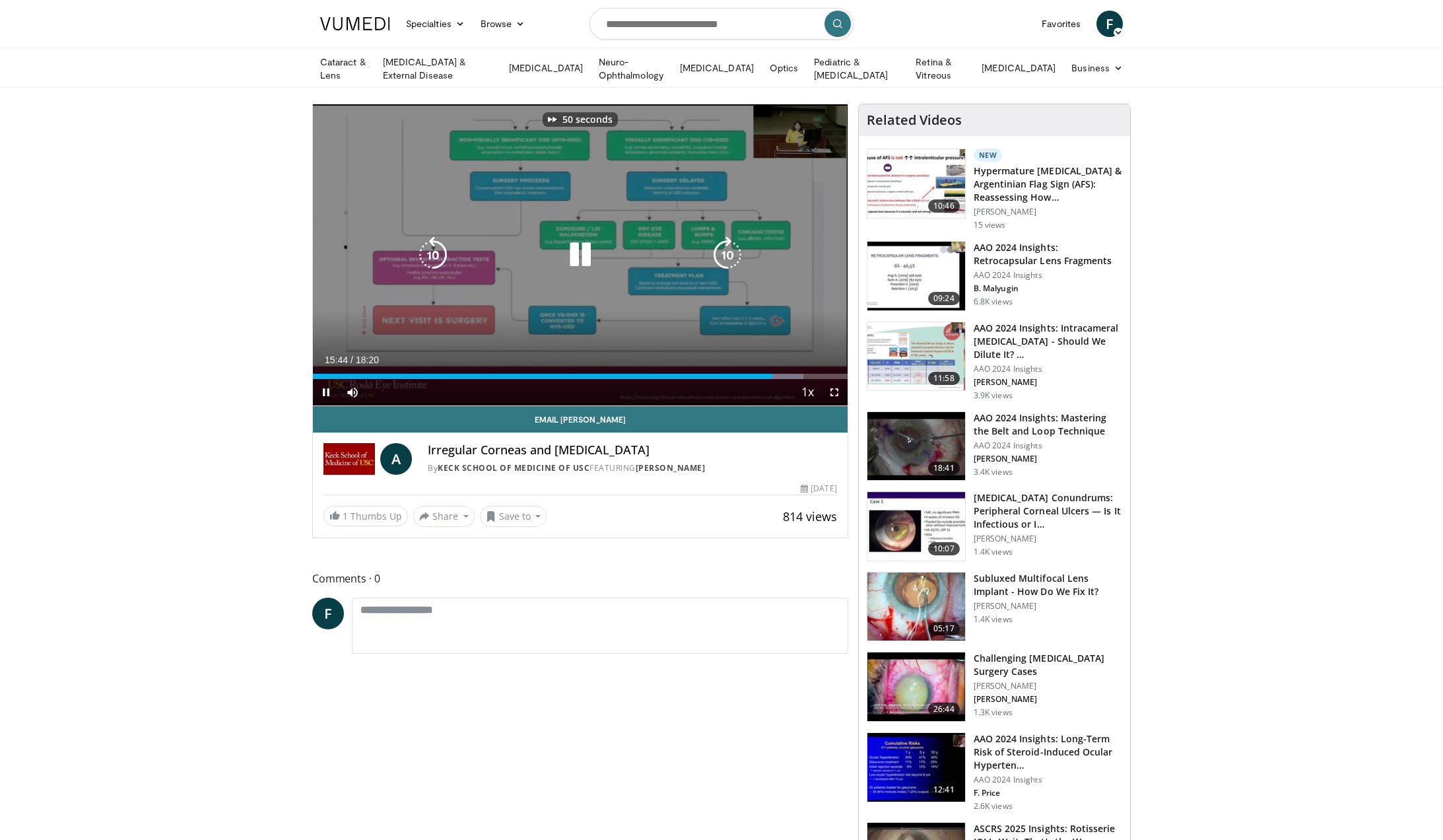
click at [720, 256] on icon "Video Player" at bounding box center [727, 255] width 37 height 37
click at [720, 256] on div "60 seconds Tap to unmute" at bounding box center [580, 255] width 535 height 301
click at [719, 263] on icon "Video Player" at bounding box center [727, 255] width 37 height 37
click at [721, 261] on icon "Video Player" at bounding box center [727, 255] width 37 height 37
click at [585, 255] on icon "Video Player" at bounding box center [580, 255] width 37 height 37
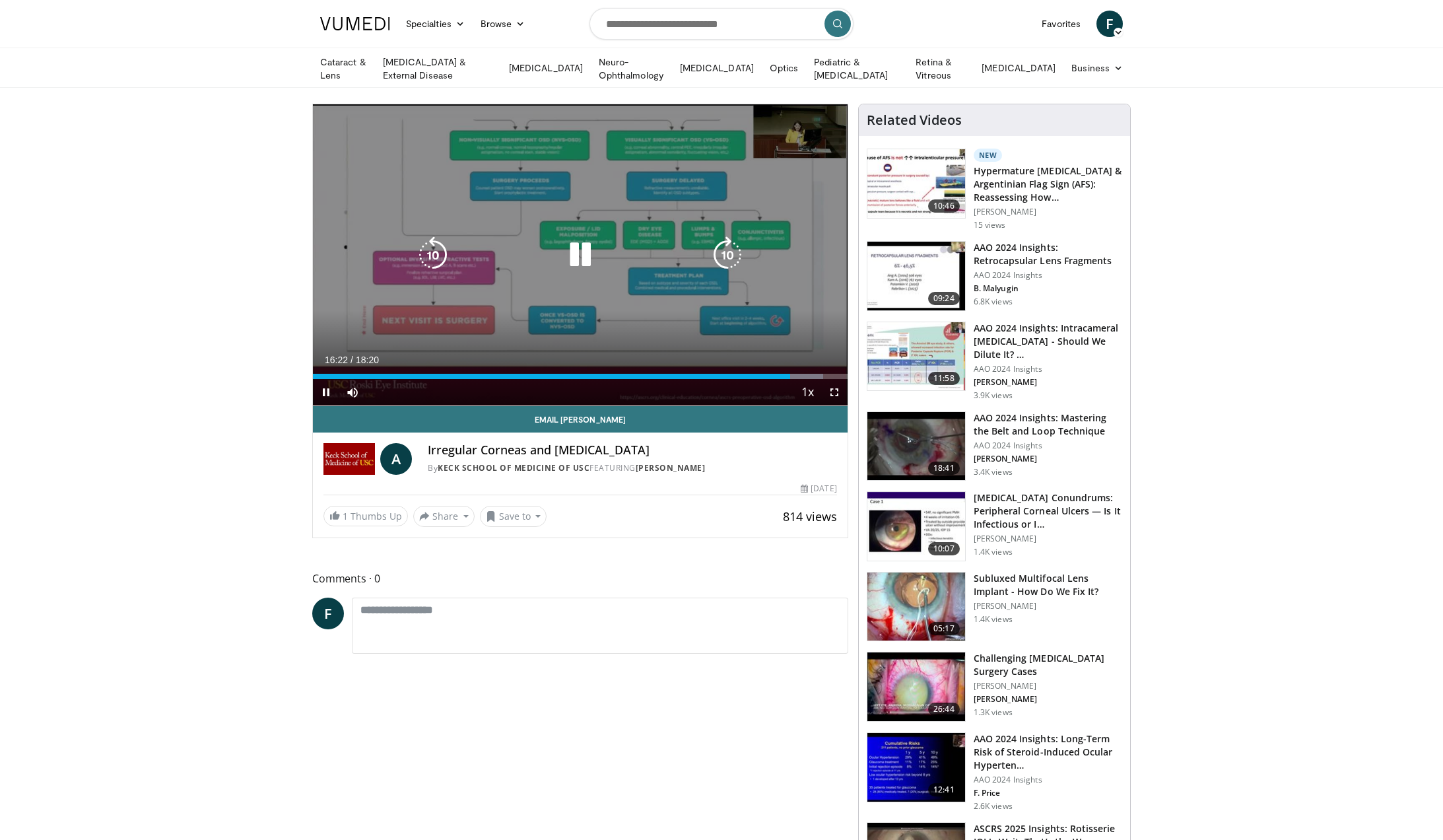
click at [433, 256] on icon "Video Player" at bounding box center [433, 255] width 37 height 37
click at [721, 254] on icon "Video Player" at bounding box center [727, 255] width 37 height 37
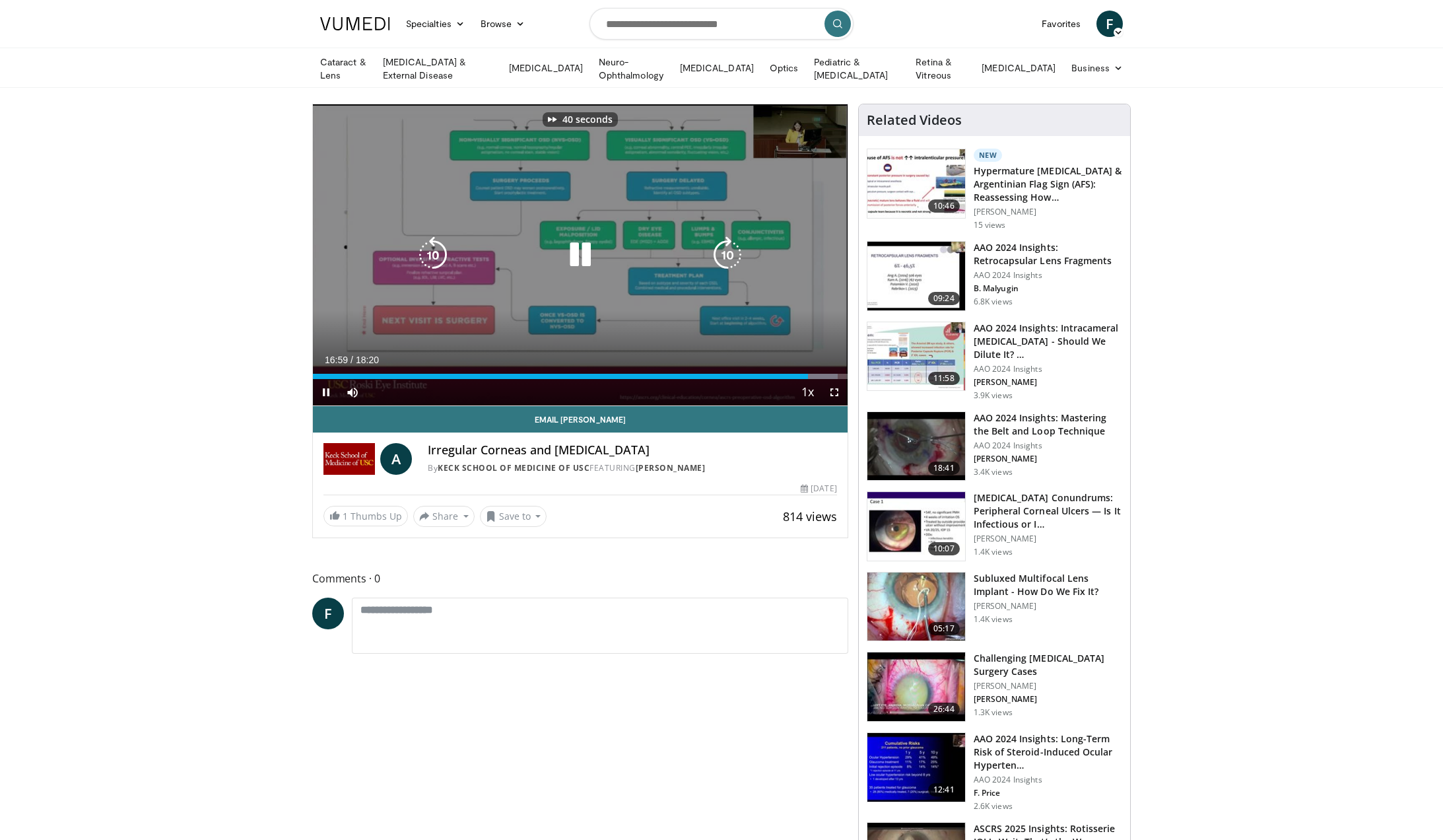
click at [721, 254] on icon "Video Player" at bounding box center [727, 255] width 37 height 37
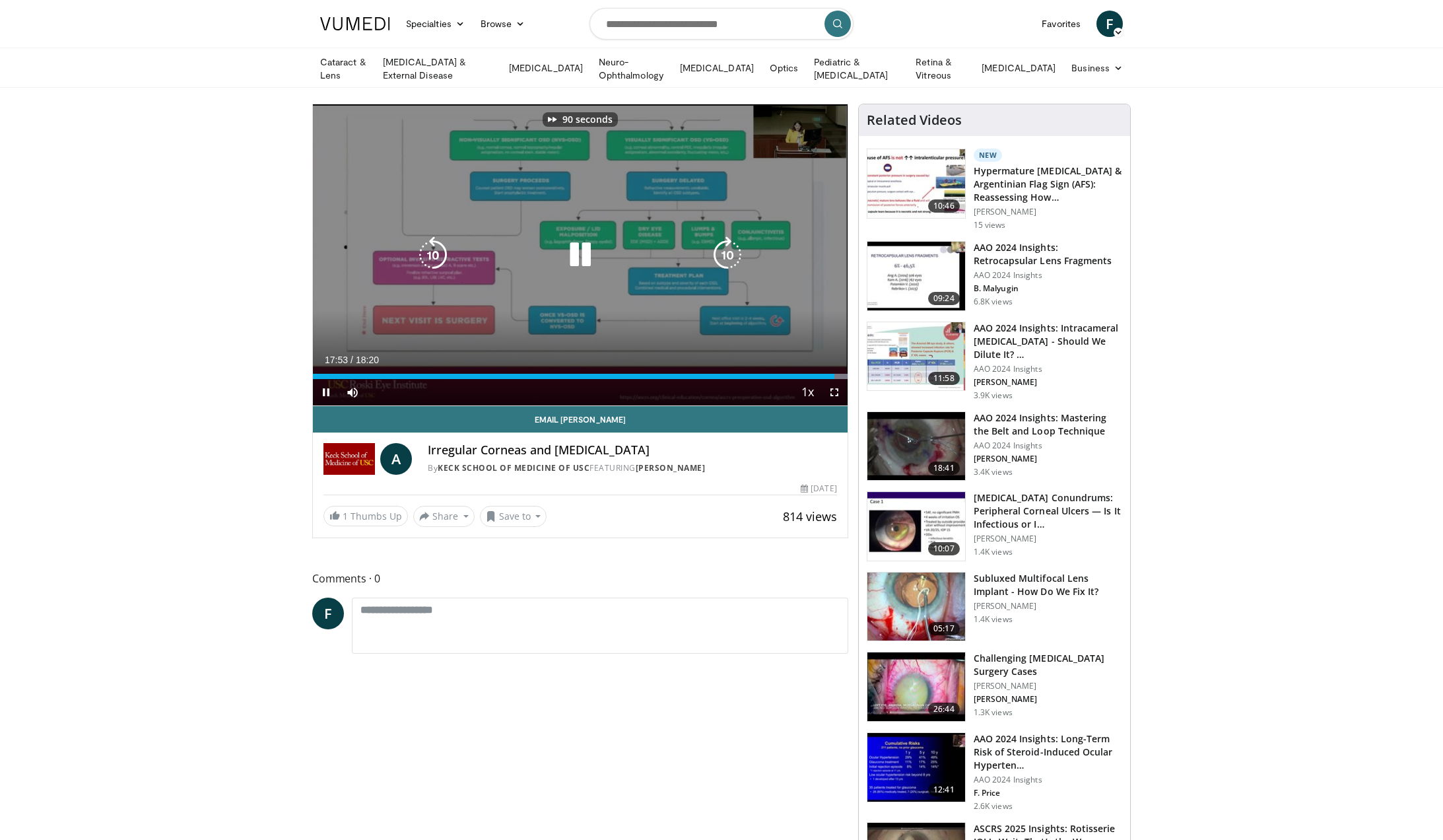
click at [721, 254] on icon "Video Player" at bounding box center [727, 255] width 37 height 37
click at [578, 246] on icon "Video Player" at bounding box center [580, 255] width 37 height 37
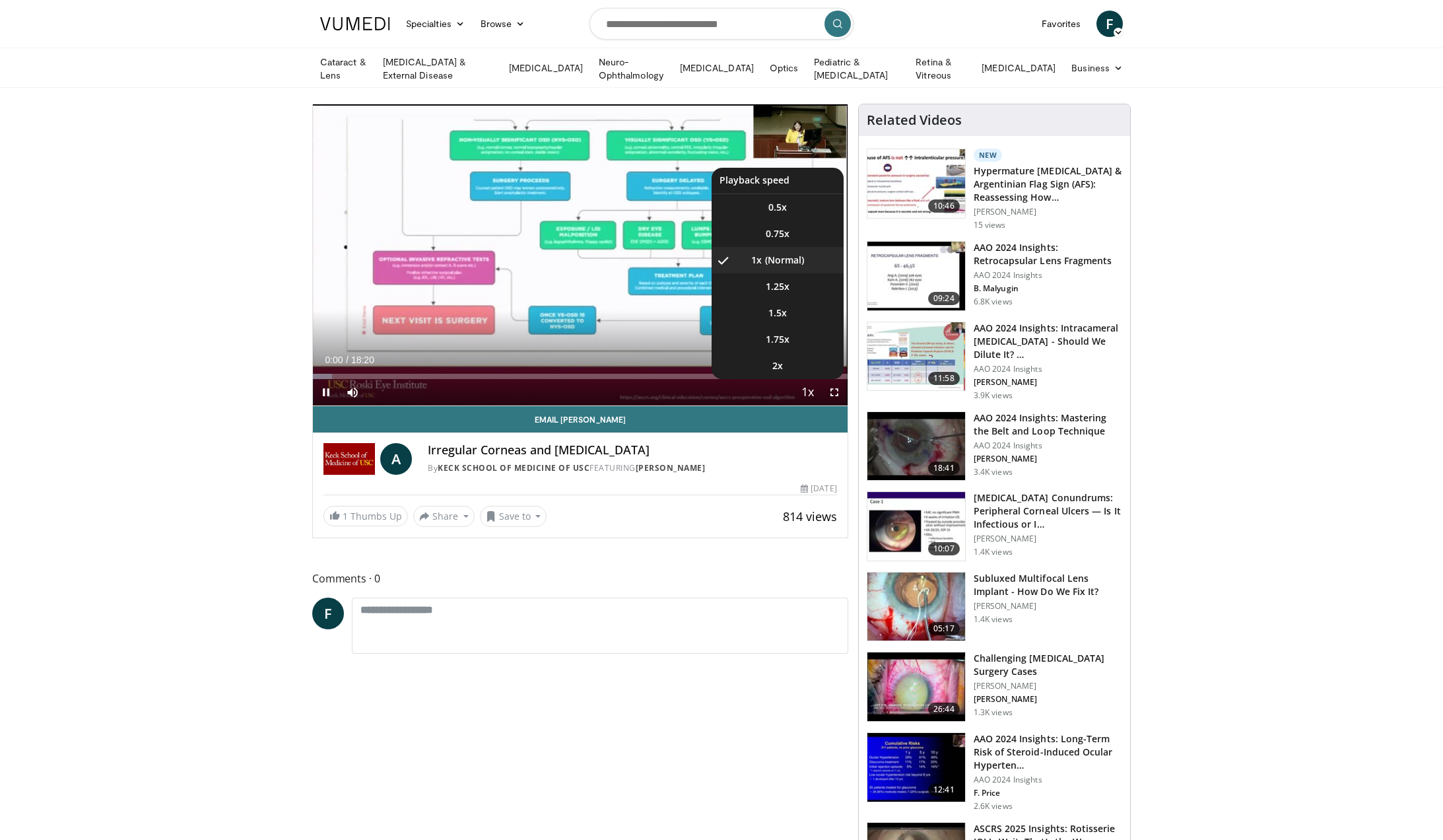
click at [800, 380] on span "Video Player" at bounding box center [808, 393] width 18 height 26
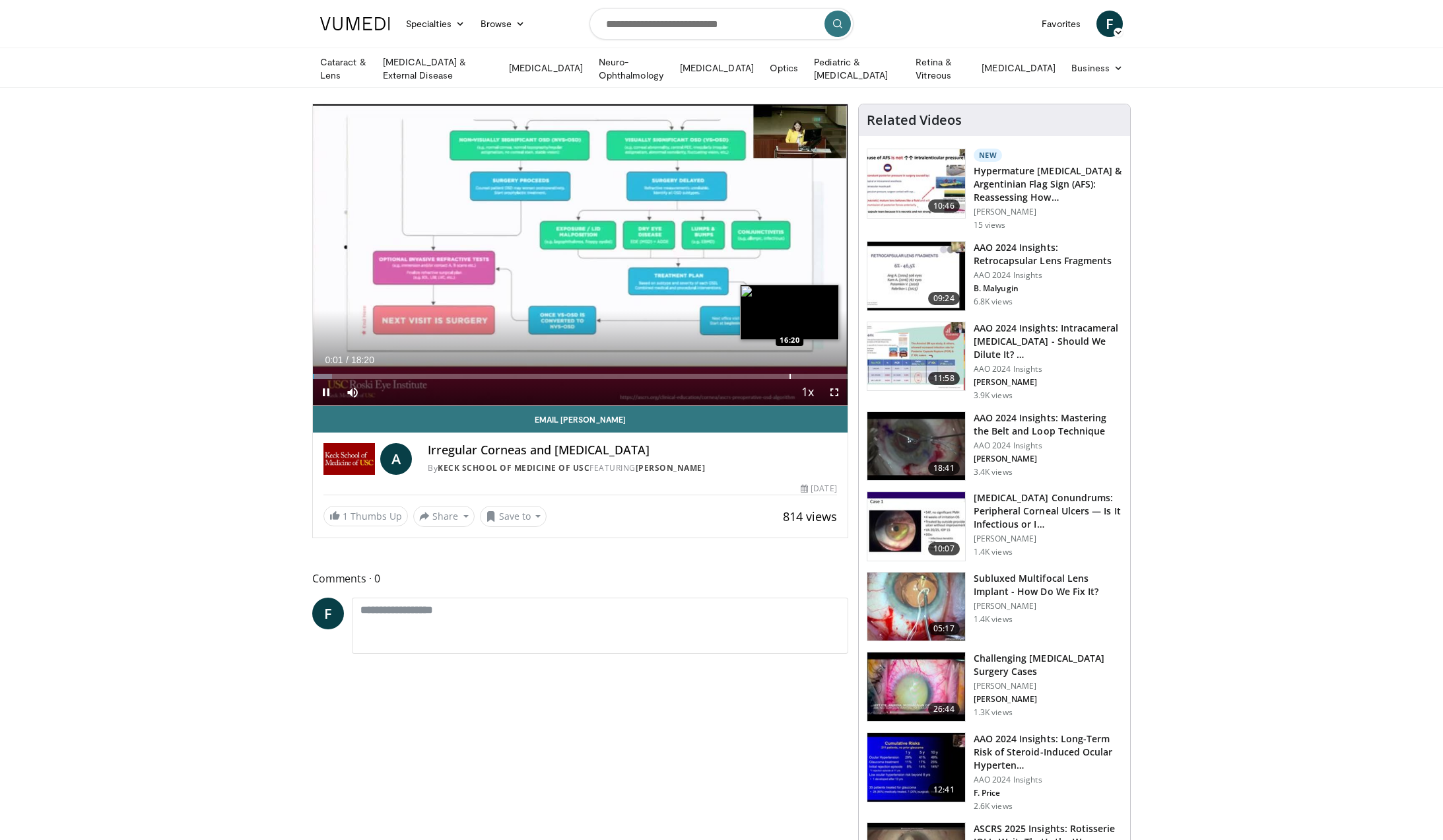
click at [789, 366] on div "Loaded : 3.60% 00:01 16:20" at bounding box center [580, 373] width 535 height 13
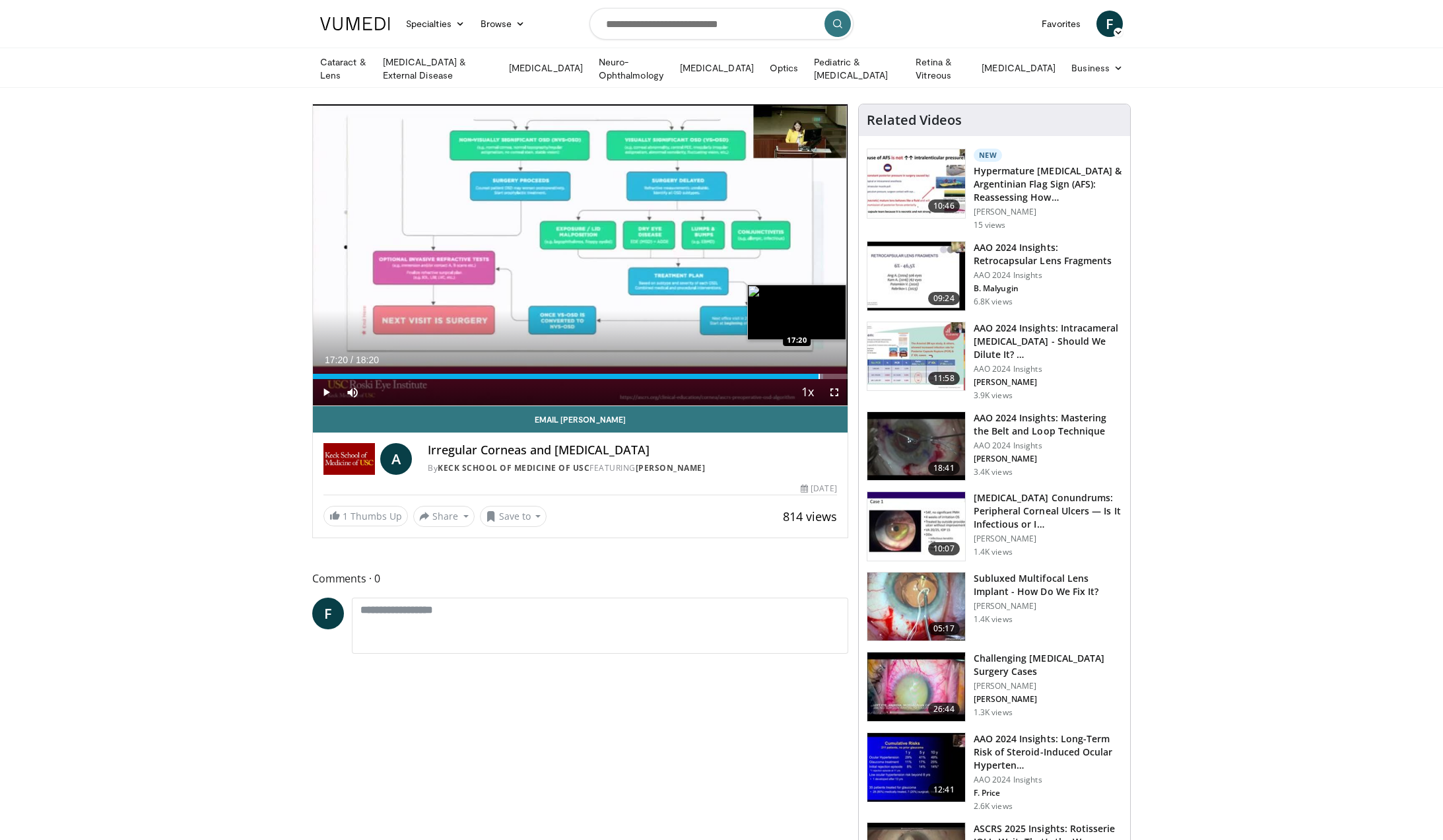
click at [818, 370] on div "Loaded : 95.42% 17:20 17:20" at bounding box center [580, 373] width 535 height 13
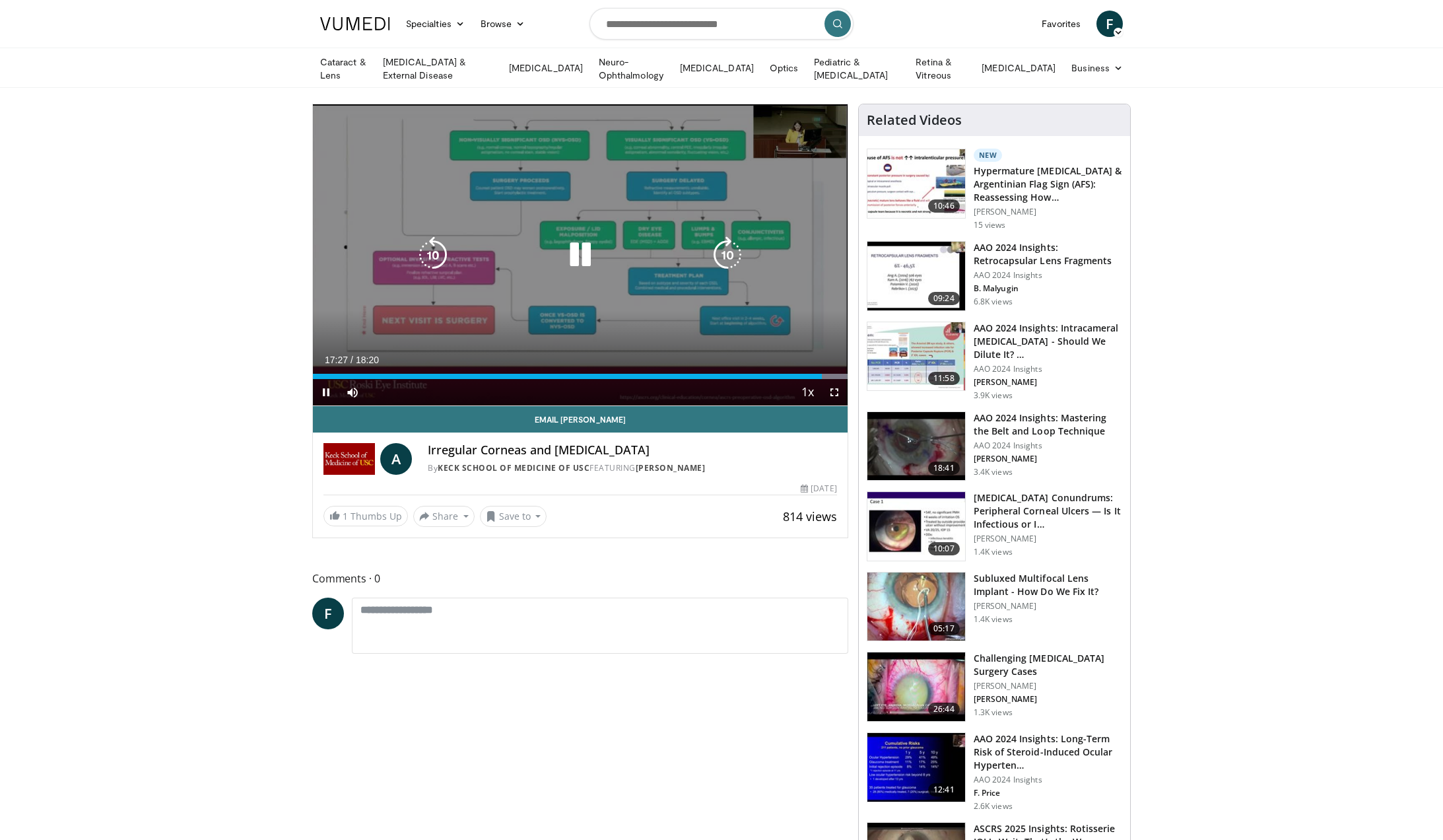
click at [726, 247] on icon "Video Player" at bounding box center [727, 255] width 37 height 37
click at [427, 251] on icon "Video Player" at bounding box center [433, 255] width 37 height 37
click at [731, 261] on icon "Video Player" at bounding box center [727, 255] width 37 height 37
